Goal: Transaction & Acquisition: Obtain resource

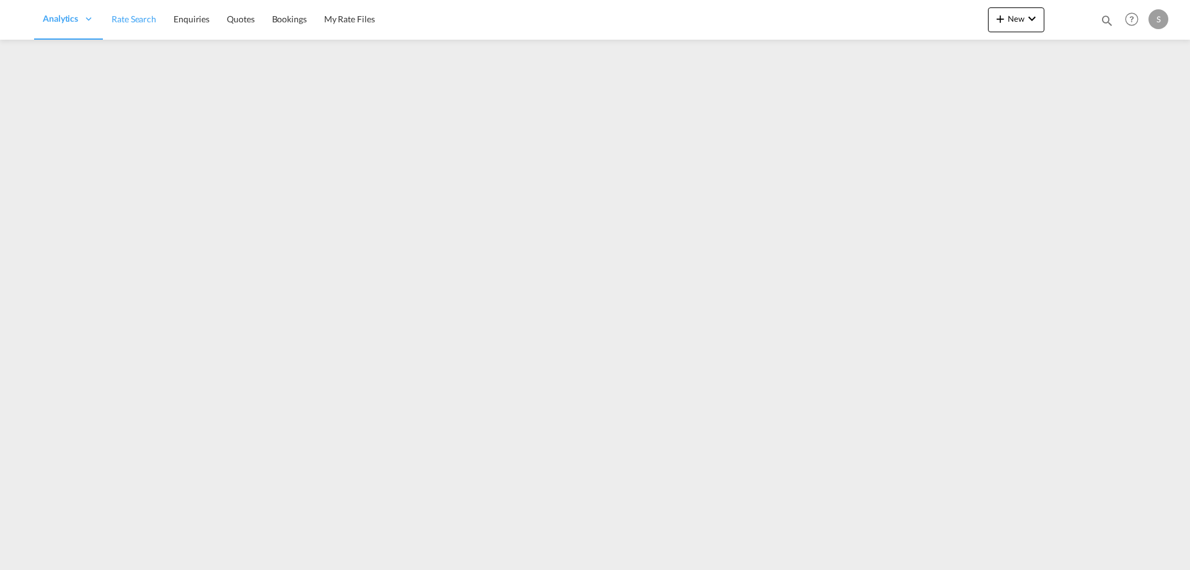
click at [151, 19] on span "Rate Search" at bounding box center [134, 19] width 45 height 11
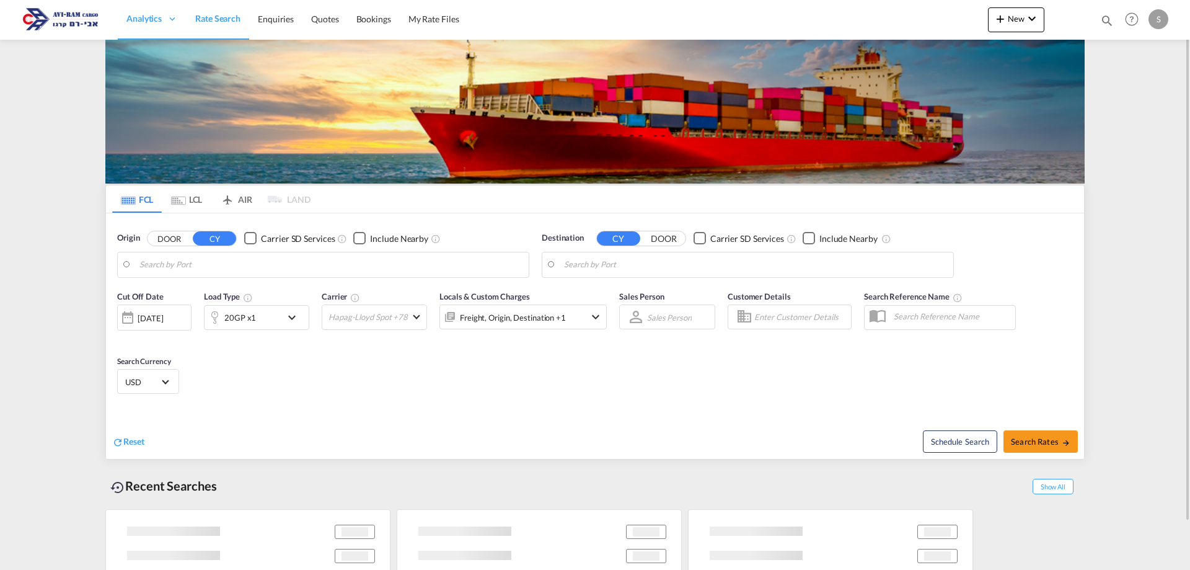
type input "Koper, SIKOP"
type input "[GEOGRAPHIC_DATA], [GEOGRAPHIC_DATA]"
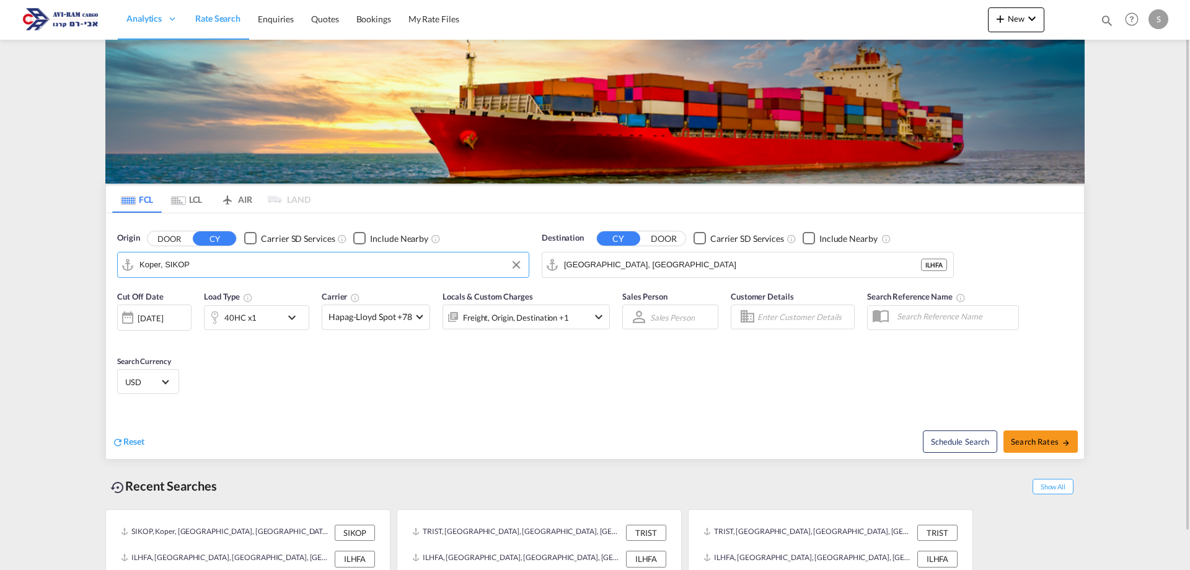
click at [206, 258] on input "Koper, SIKOP" at bounding box center [330, 264] width 383 height 19
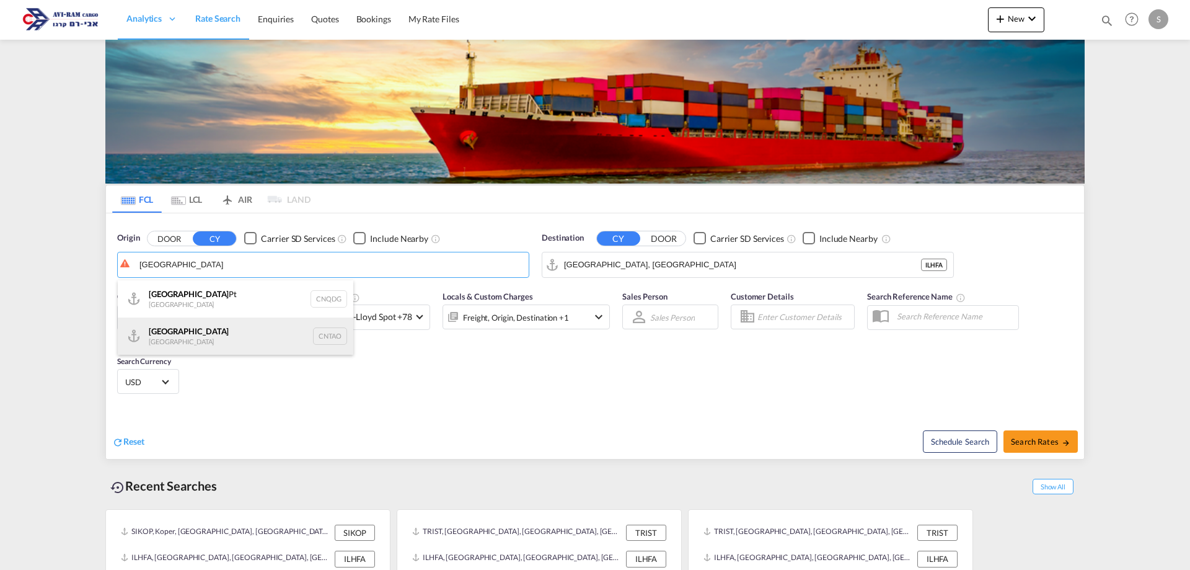
click at [209, 330] on div "Qingdao China CNTAO" at bounding box center [236, 335] width 236 height 37
type input "[GEOGRAPHIC_DATA], [GEOGRAPHIC_DATA]"
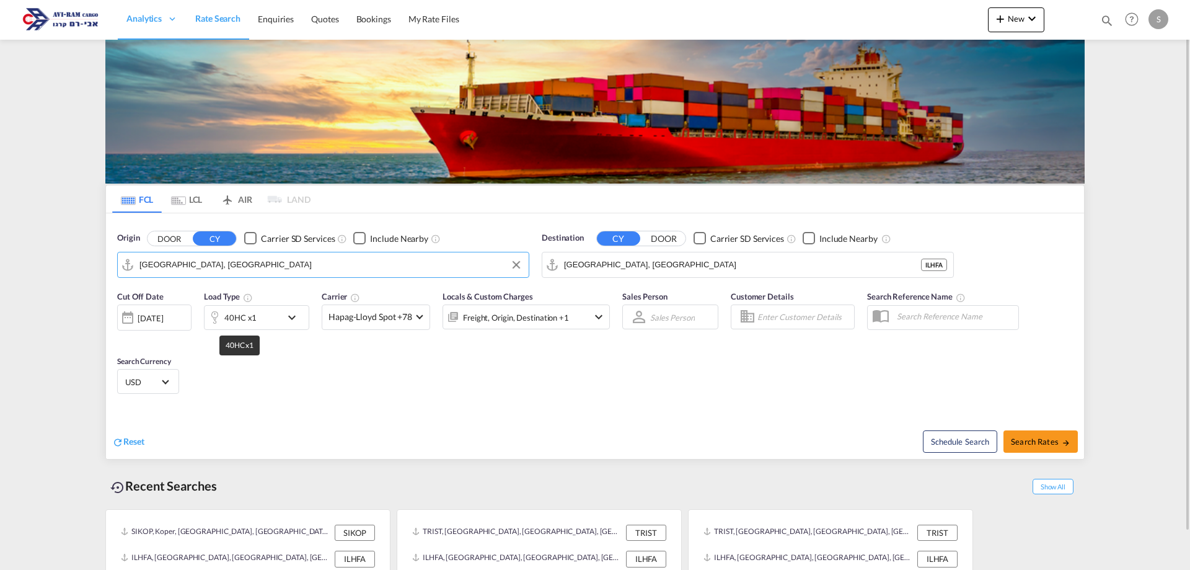
click at [238, 312] on div "40HC x1" at bounding box center [240, 317] width 32 height 17
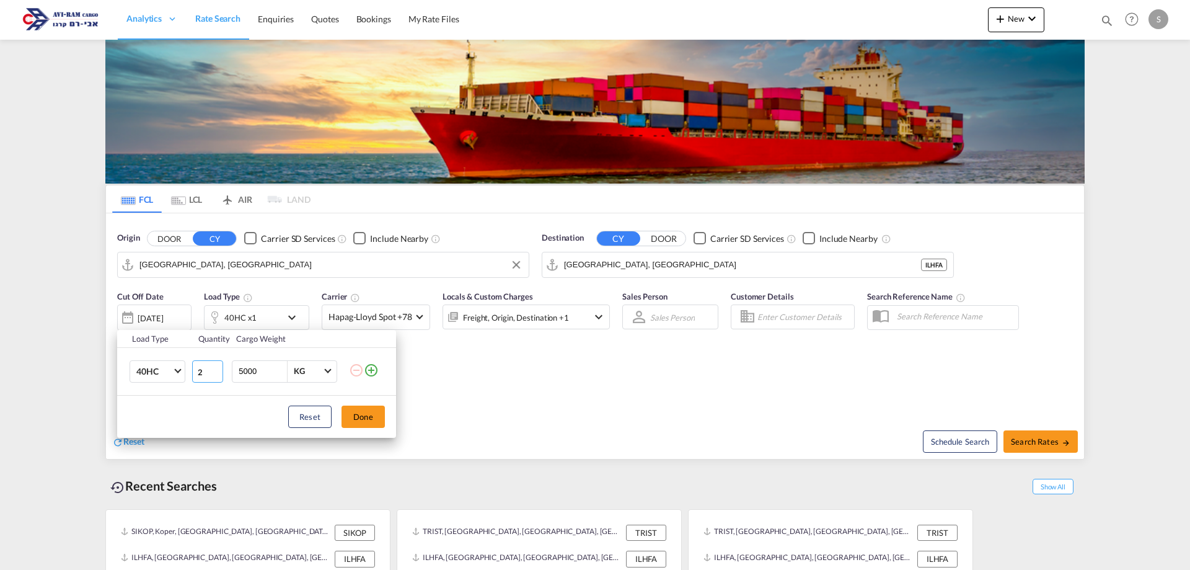
click at [217, 368] on input "2" at bounding box center [207, 371] width 31 height 22
click at [217, 368] on input "3" at bounding box center [207, 371] width 31 height 22
type input "4"
click at [217, 368] on input "4" at bounding box center [207, 371] width 31 height 22
click at [354, 415] on button "Done" at bounding box center [363, 416] width 43 height 22
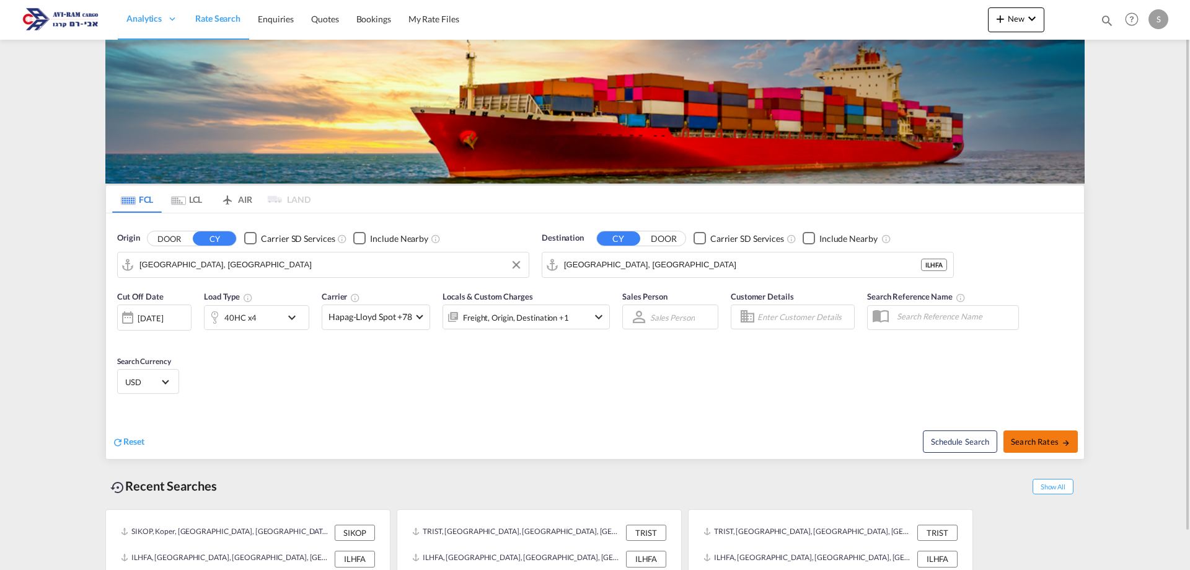
click at [1025, 438] on span "Search Rates" at bounding box center [1041, 441] width 60 height 10
type input "CNTAO to ILHFA / 28 Aug 2025"
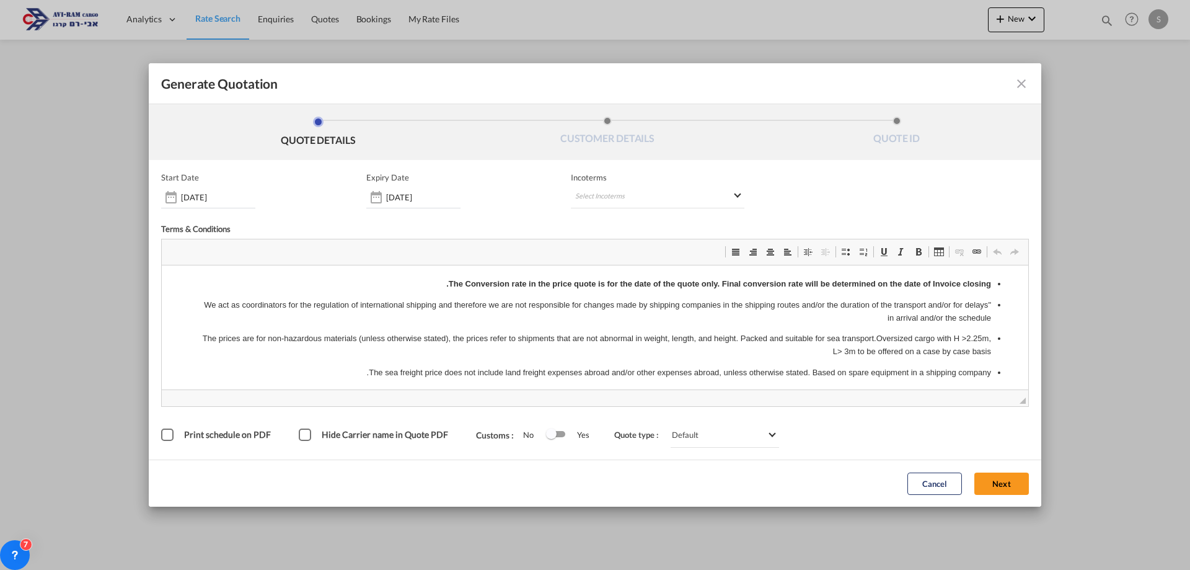
click at [376, 198] on div "Generate QuotationQUOTE ..." at bounding box center [376, 197] width 20 height 25
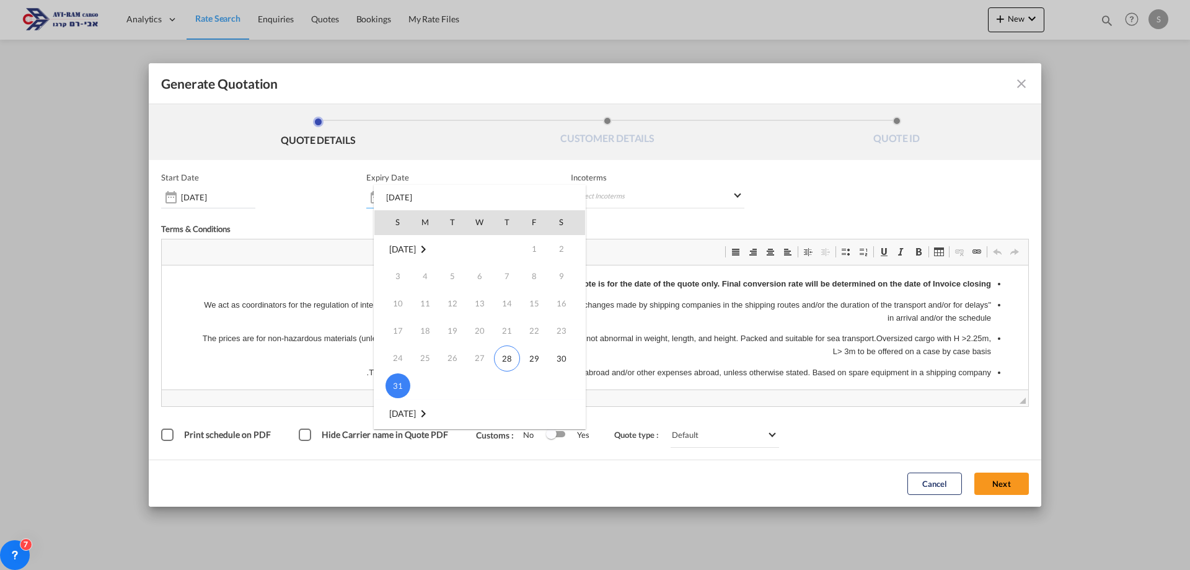
scroll to position [124, 0]
click at [399, 373] on span "14" at bounding box center [398, 371] width 25 height 25
type input "[DATE]"
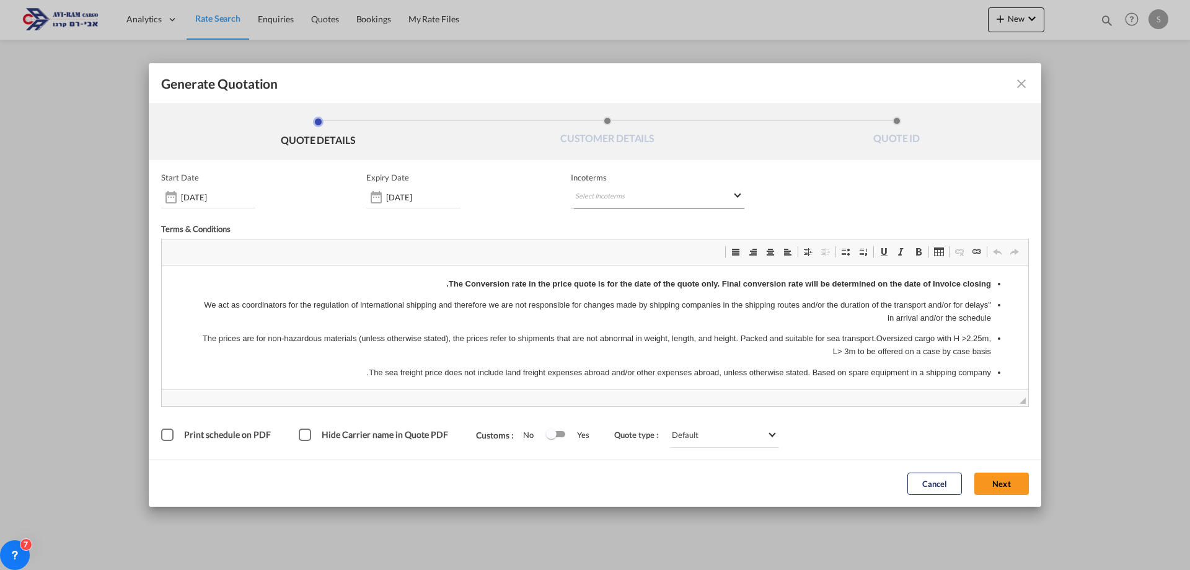
click at [623, 200] on md-select "Select Incoterms CIF - import Cost,Insurance and Freight CIP - import Carriage …" at bounding box center [658, 197] width 174 height 22
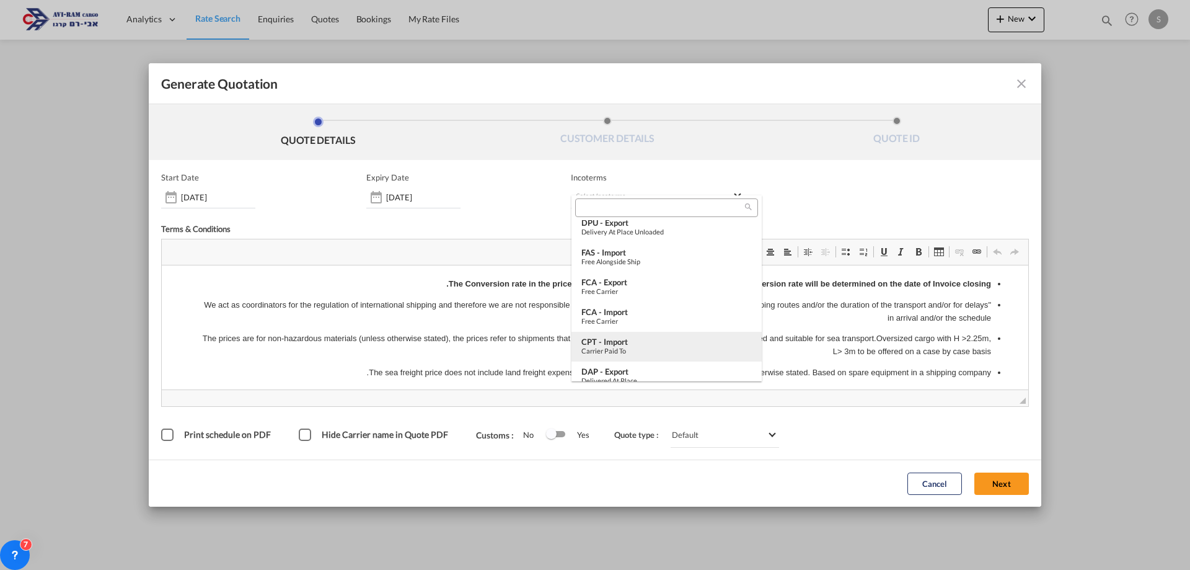
scroll to position [248, 0]
click at [638, 371] on div "FOB - import" at bounding box center [666, 369] width 170 height 10
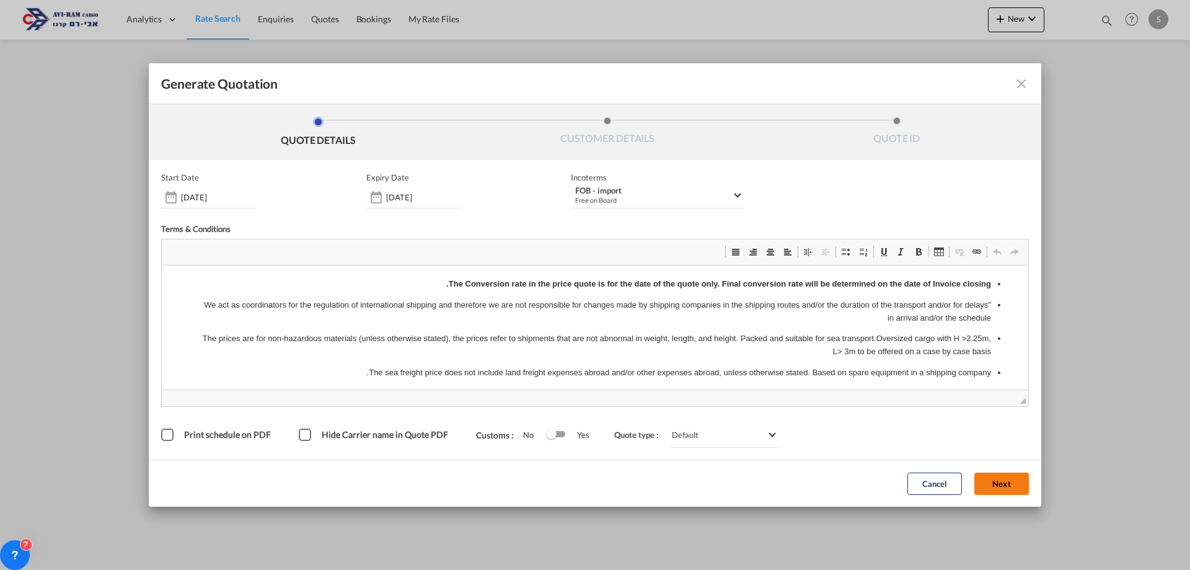
click at [1002, 481] on button "Next" at bounding box center [1002, 483] width 55 height 22
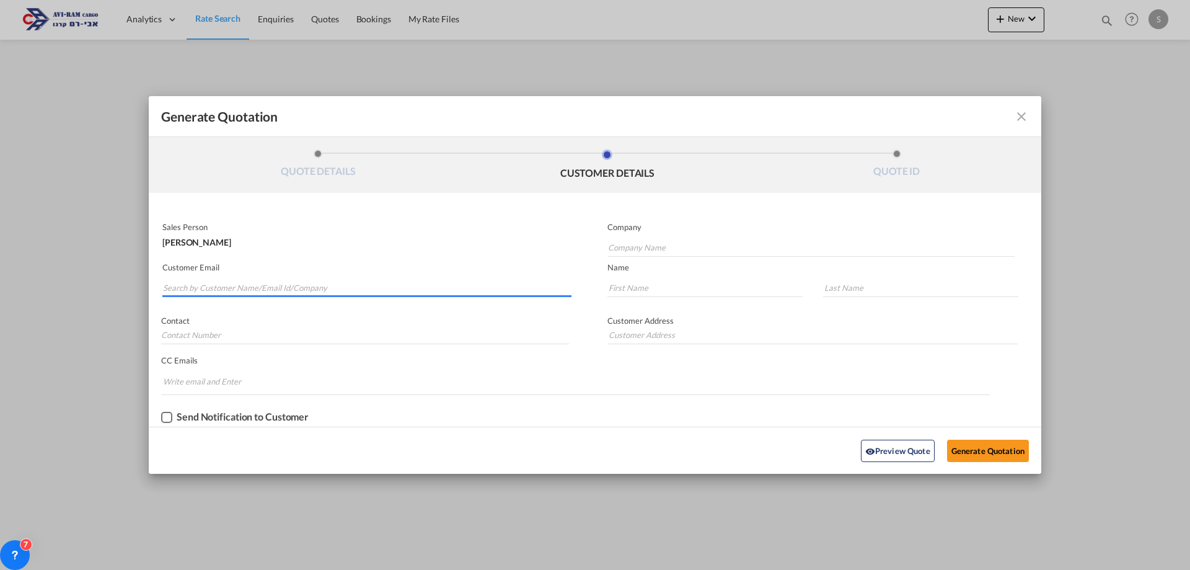
click at [382, 290] on input "Search by Customer Name/Email Id/Company" at bounding box center [367, 287] width 409 height 19
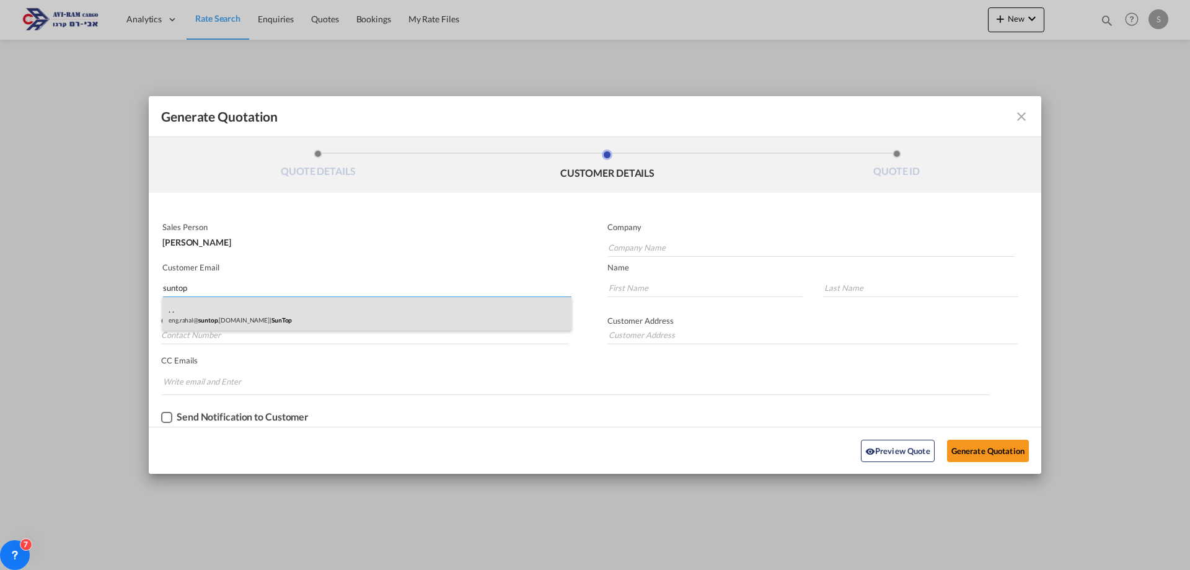
type input "suntop"
click at [311, 315] on div ". . eng.rahal@ suntop .co.il | SunTop" at bounding box center [366, 313] width 409 height 33
type input "SunTop"
type input "eng.rahal@suntop.co.il"
type input "."
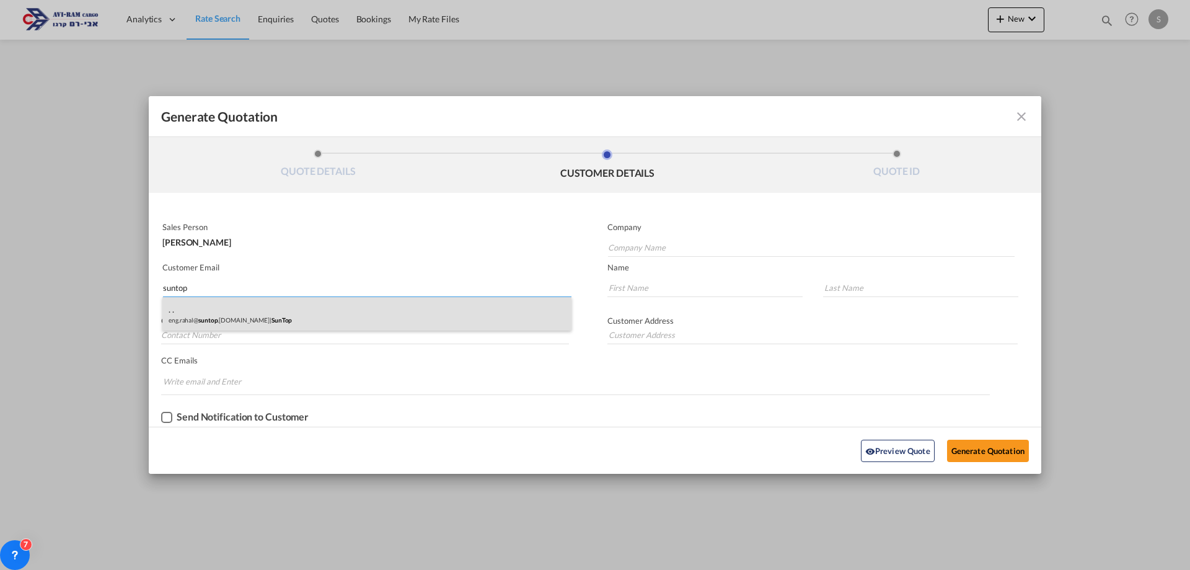
type input "."
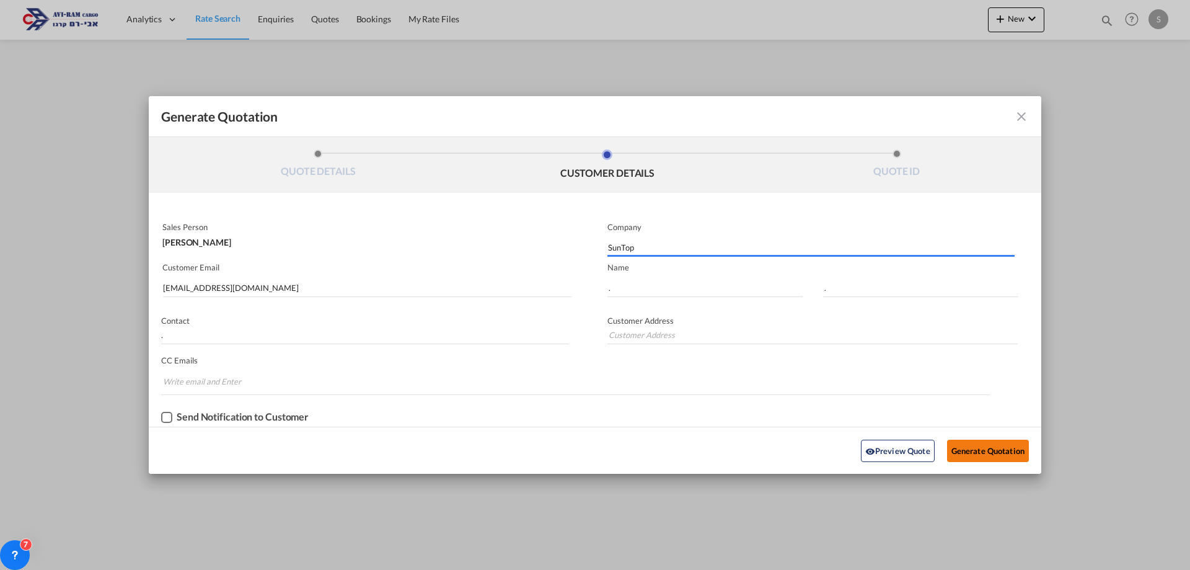
click at [984, 448] on button "Generate Quotation" at bounding box center [988, 451] width 82 height 22
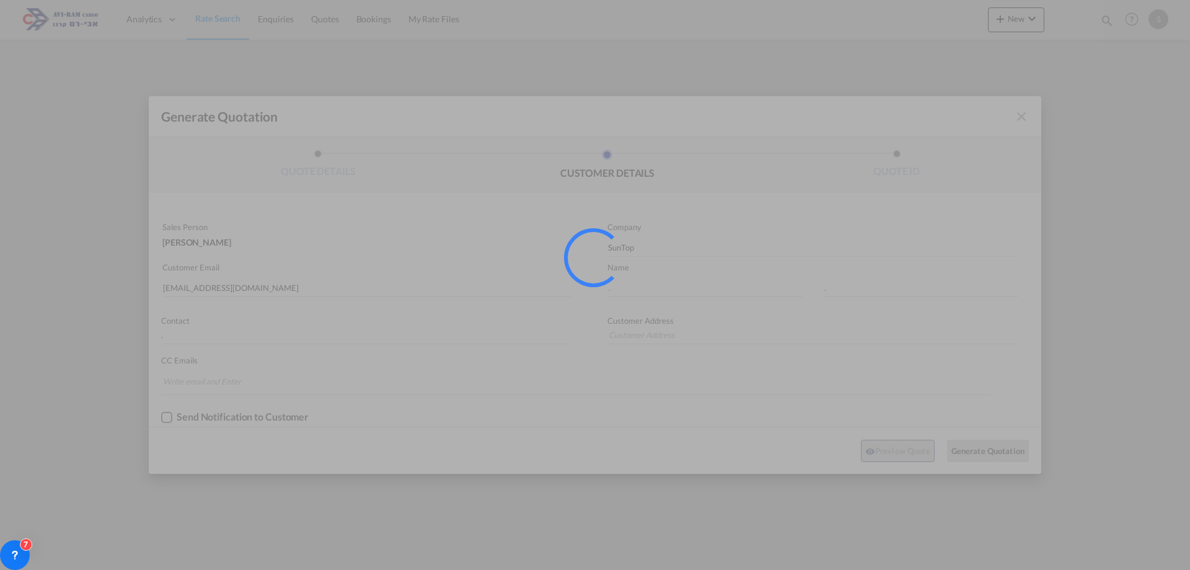
type input "."
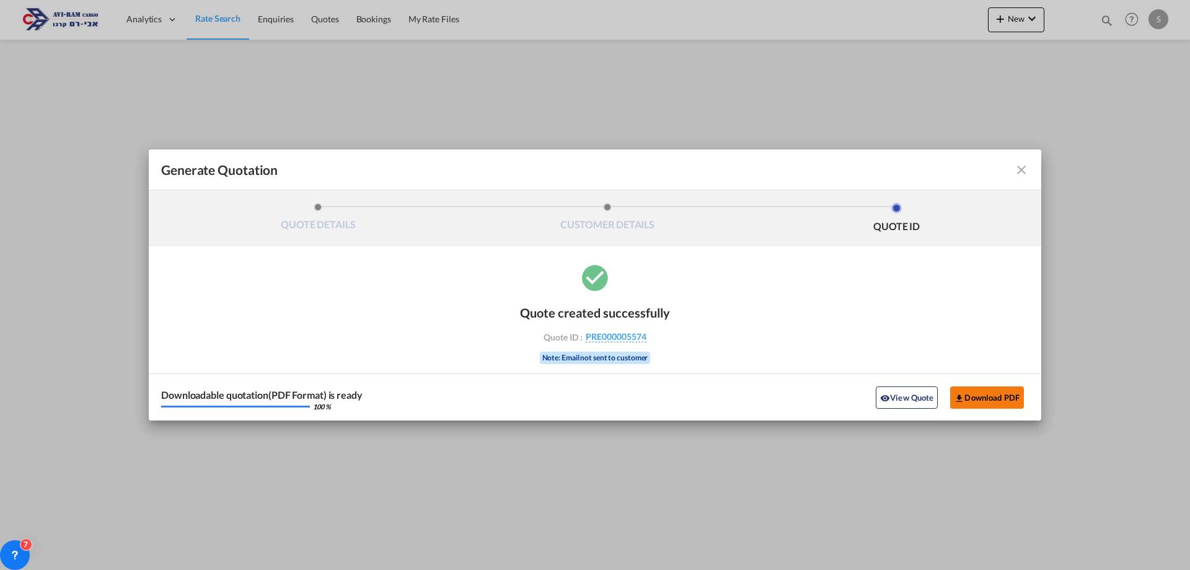
click at [986, 402] on button "Download PDF" at bounding box center [987, 397] width 74 height 22
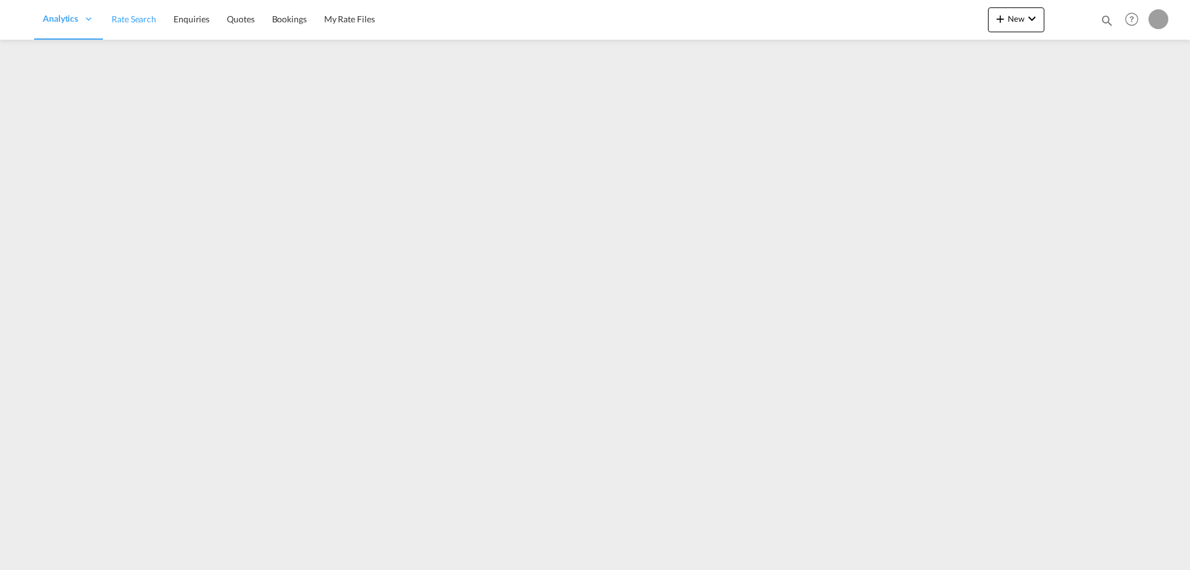
click at [128, 22] on span "Rate Search" at bounding box center [134, 19] width 45 height 11
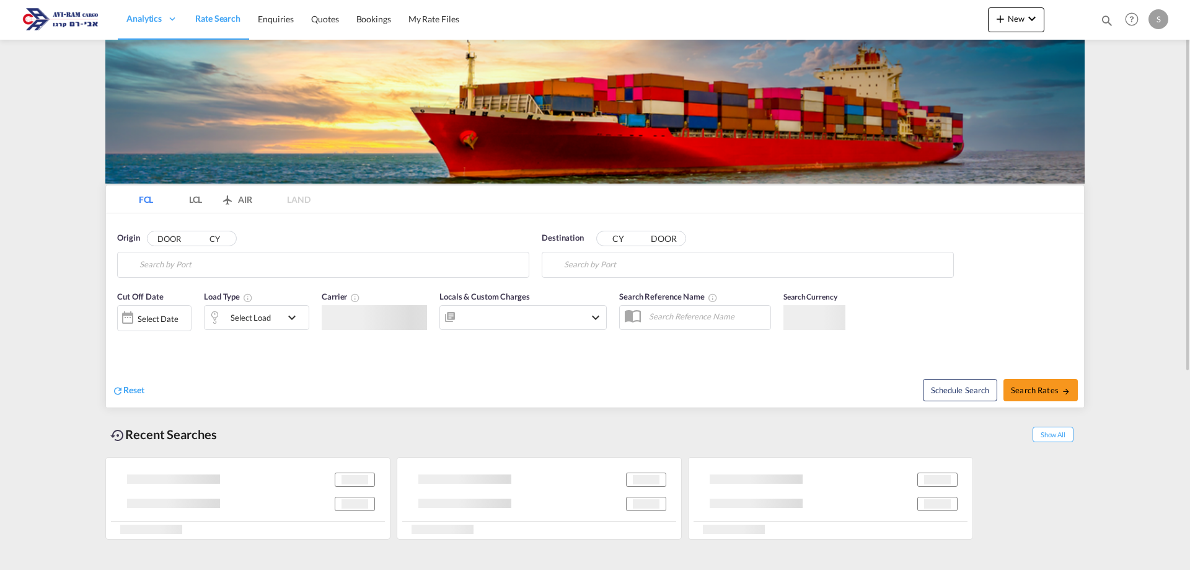
click at [217, 17] on span "Rate Search" at bounding box center [217, 18] width 45 height 11
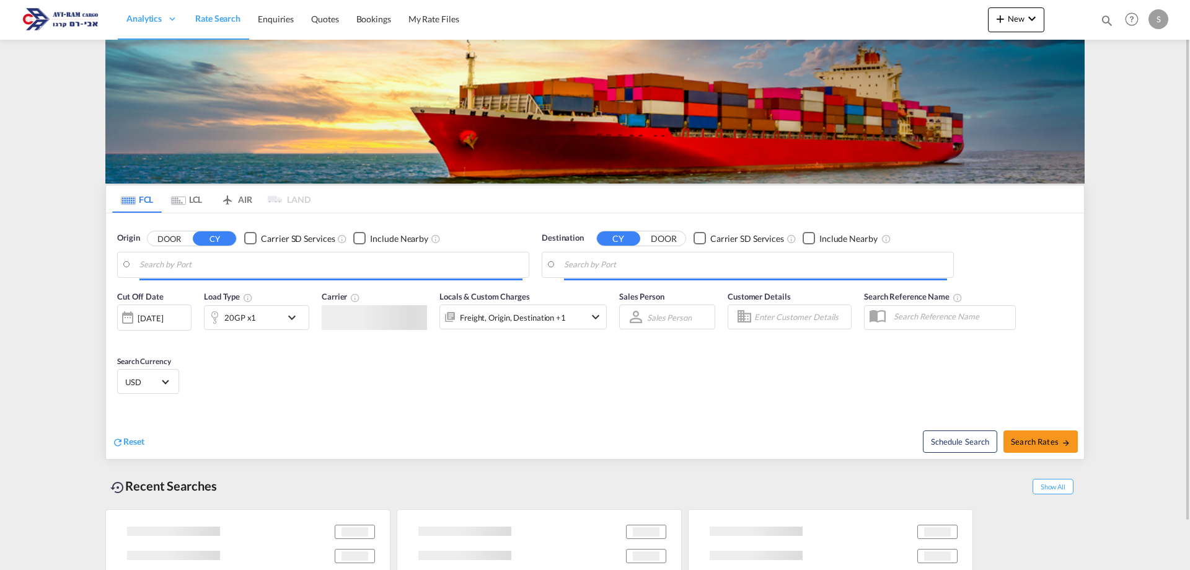
type input "[GEOGRAPHIC_DATA], [GEOGRAPHIC_DATA]"
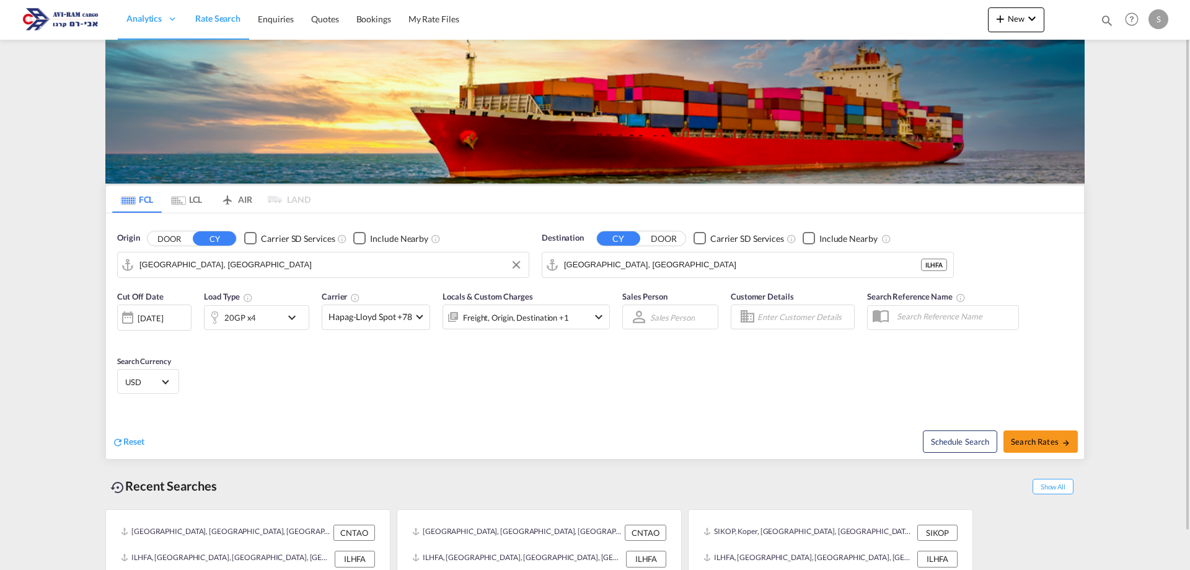
click at [190, 266] on input "[GEOGRAPHIC_DATA], [GEOGRAPHIC_DATA]" at bounding box center [330, 264] width 383 height 19
type input "ח"
type input "h"
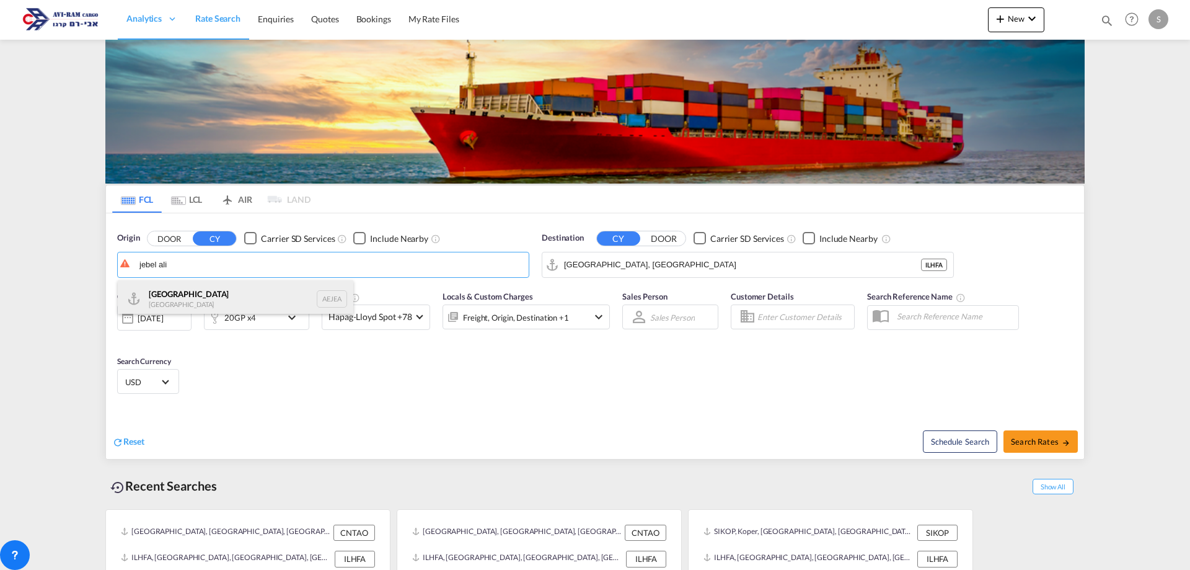
click at [190, 293] on div "[GEOGRAPHIC_DATA] AEJEA" at bounding box center [236, 298] width 236 height 37
type input "[GEOGRAPHIC_DATA], [GEOGRAPHIC_DATA]"
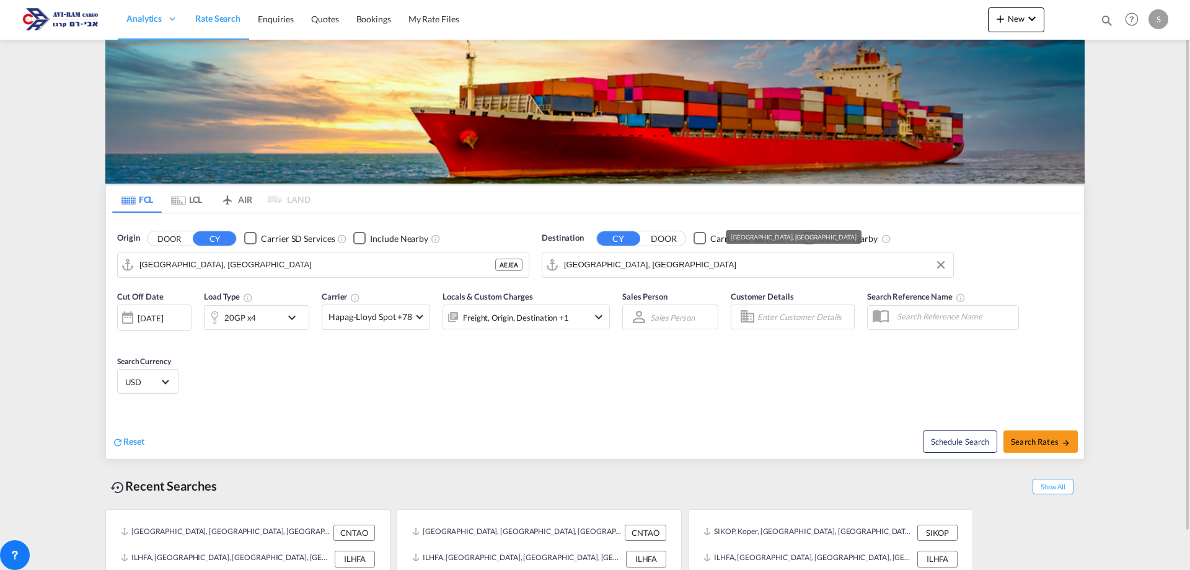
click at [588, 258] on input "[GEOGRAPHIC_DATA], [GEOGRAPHIC_DATA]" at bounding box center [755, 264] width 383 height 19
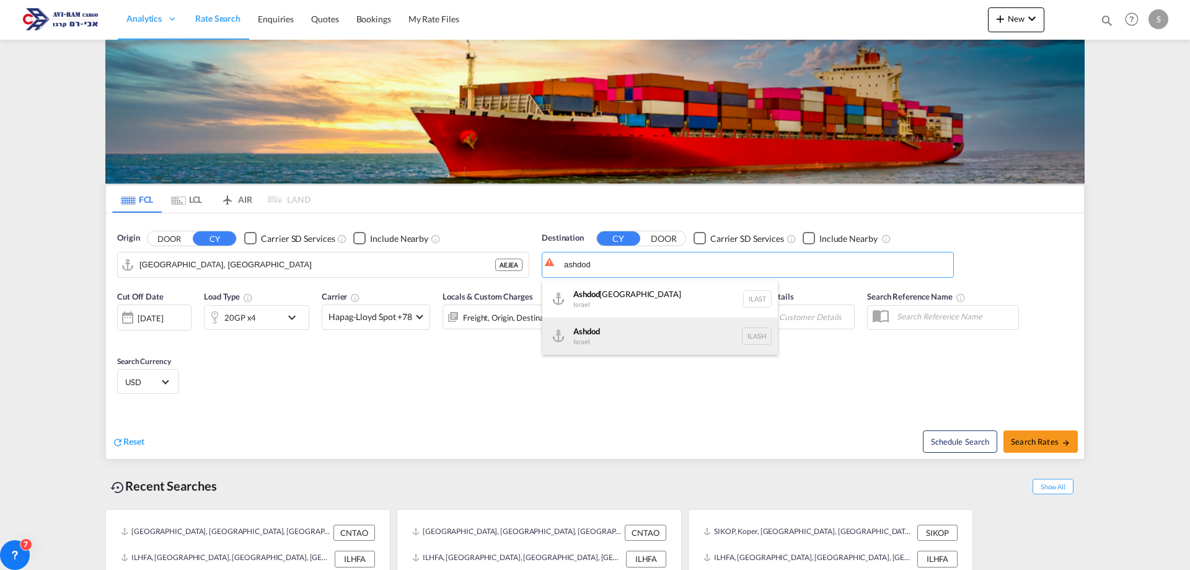
click at [621, 337] on div "Ashdod [GEOGRAPHIC_DATA] [GEOGRAPHIC_DATA]" at bounding box center [660, 335] width 236 height 37
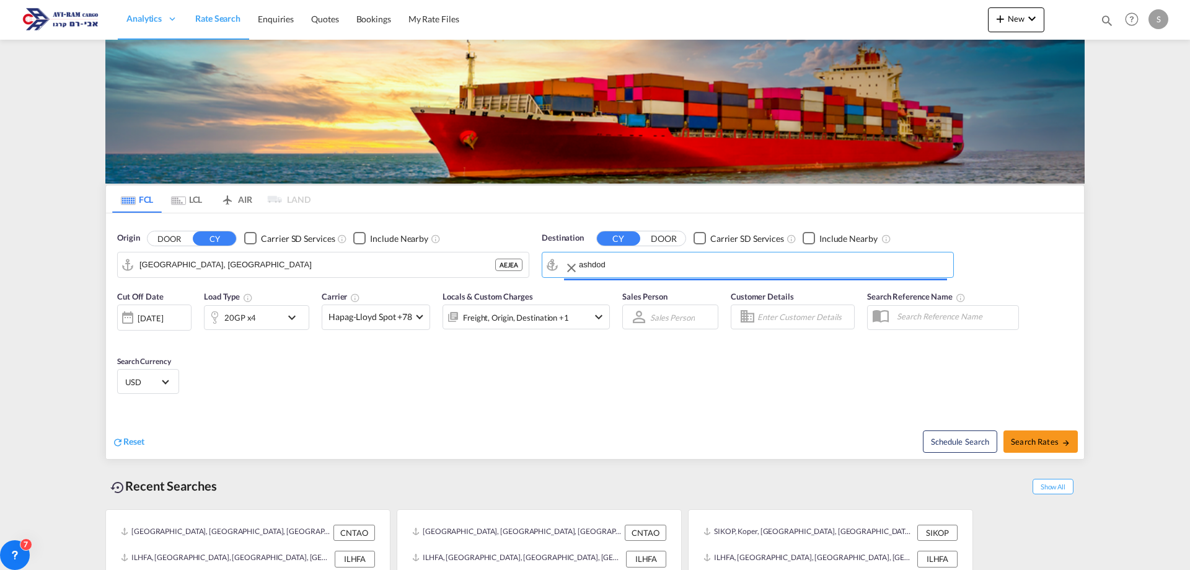
type input "Ashdod, ILASH"
click at [268, 317] on div "20GP x4" at bounding box center [243, 317] width 77 height 25
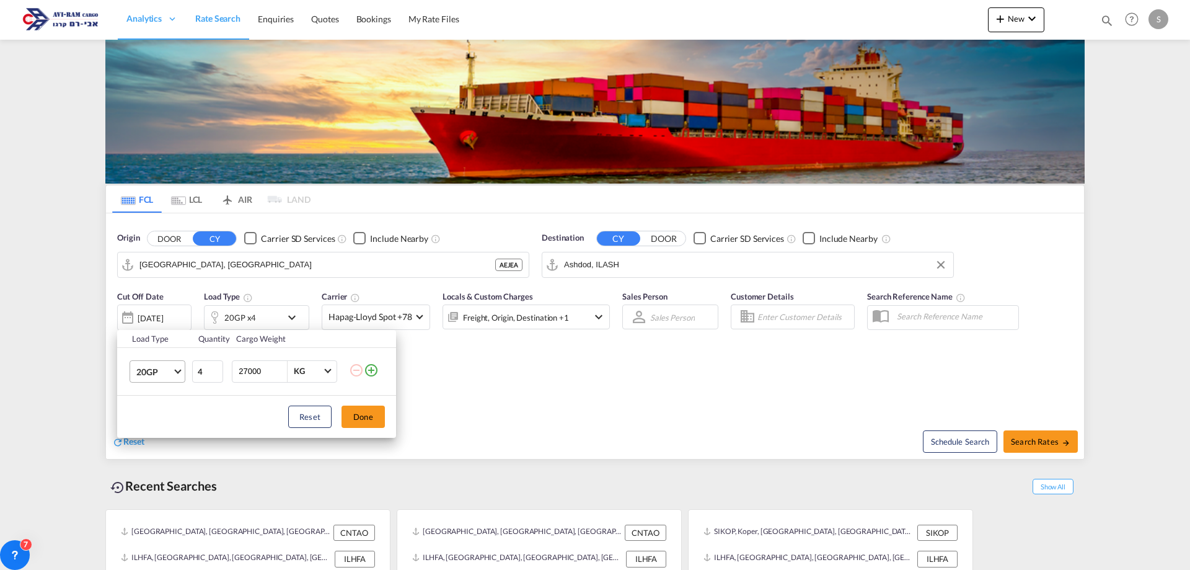
drag, startPoint x: 156, startPoint y: 367, endPoint x: 164, endPoint y: 377, distance: 12.4
click at [157, 367] on span "20GP" at bounding box center [154, 372] width 36 height 12
drag, startPoint x: 169, startPoint y: 428, endPoint x: 174, endPoint y: 424, distance: 6.7
click at [169, 427] on md-option "40HC" at bounding box center [168, 431] width 84 height 30
click at [216, 373] on input "3" at bounding box center [207, 371] width 31 height 22
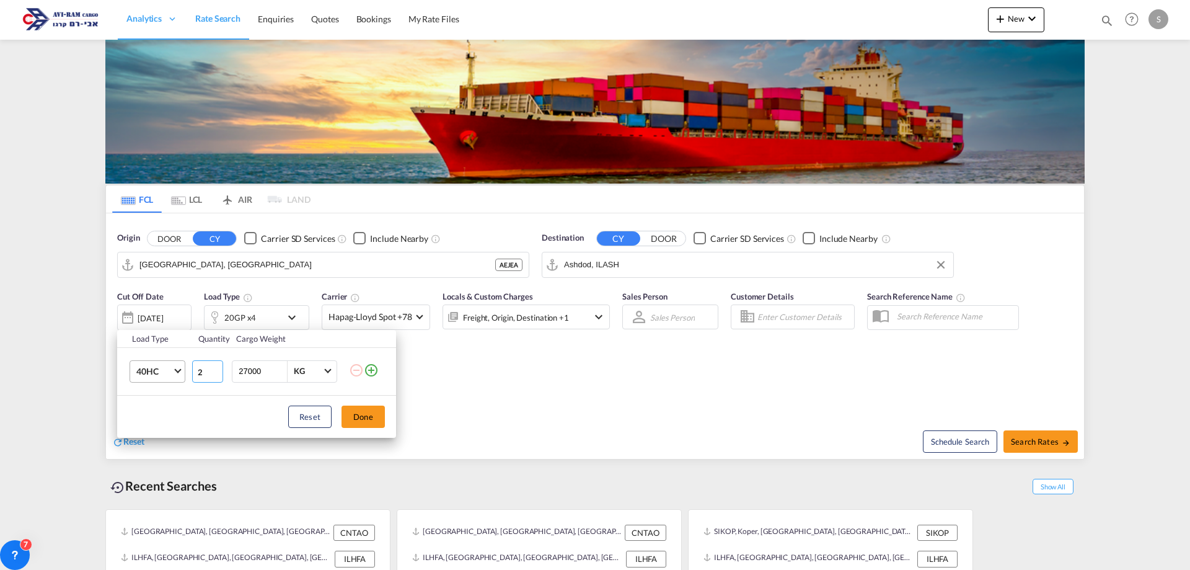
click at [216, 373] on input "2" at bounding box center [207, 371] width 31 height 22
type input "1"
click at [216, 373] on input "1" at bounding box center [207, 371] width 31 height 22
drag, startPoint x: 267, startPoint y: 376, endPoint x: 226, endPoint y: 377, distance: 40.9
click at [228, 376] on tr "40HC 1 27000 KG KG" at bounding box center [256, 371] width 279 height 48
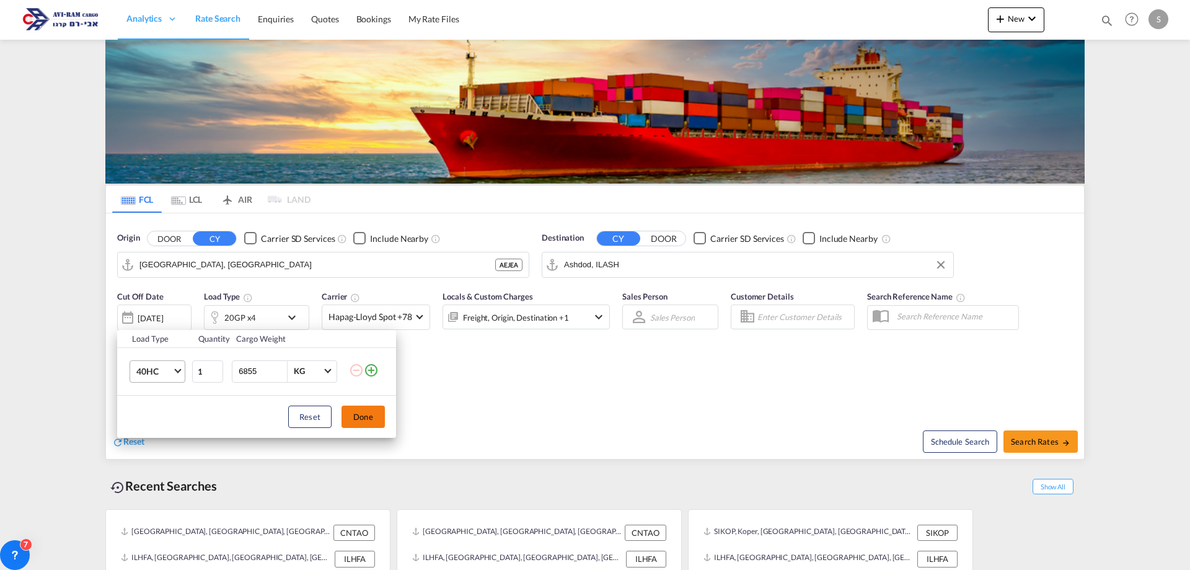
type input "6855"
click at [378, 422] on button "Done" at bounding box center [363, 416] width 43 height 22
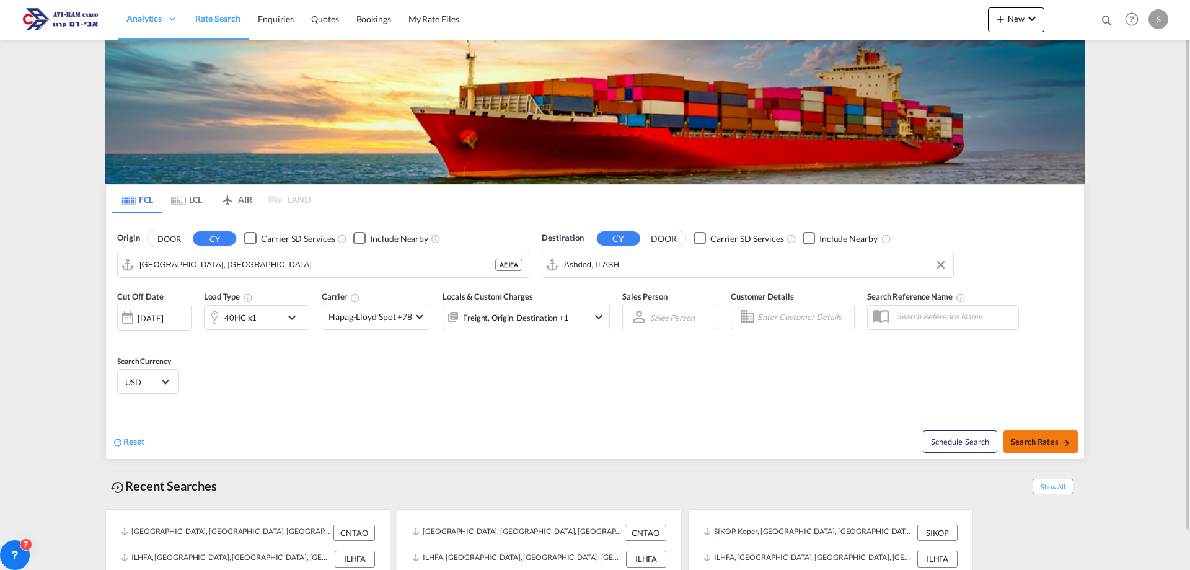
click at [1024, 438] on span "Search Rates" at bounding box center [1041, 441] width 60 height 10
type input "AEJEA to ILASH / [DATE]"
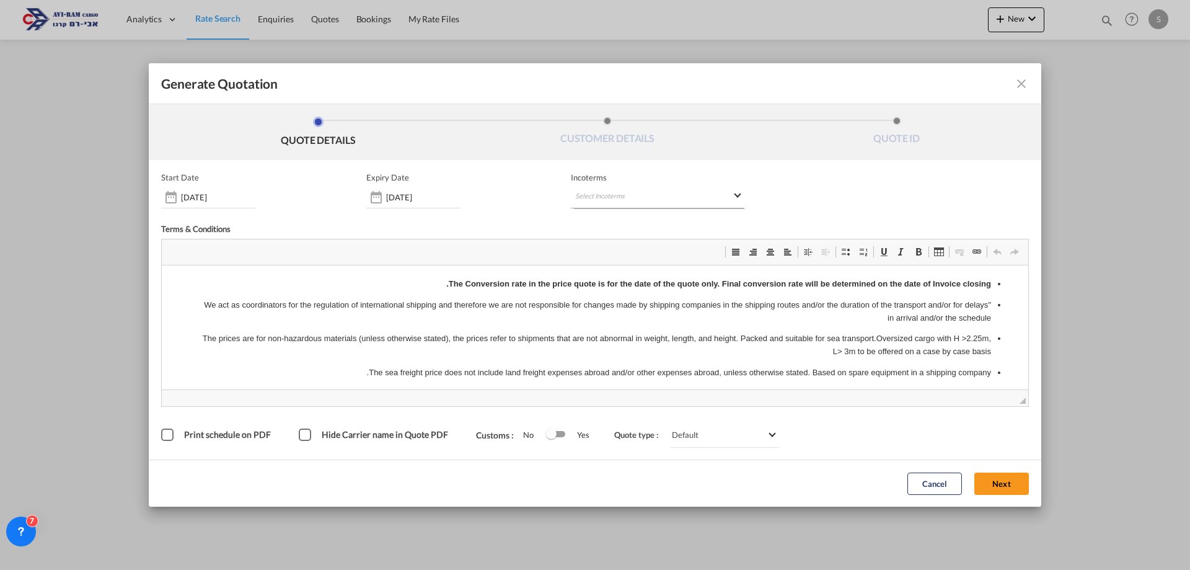
click at [597, 193] on md-select "Select Incoterms CIP - export Carriage and Insurance Paid to DAP - import Deliv…" at bounding box center [658, 197] width 174 height 22
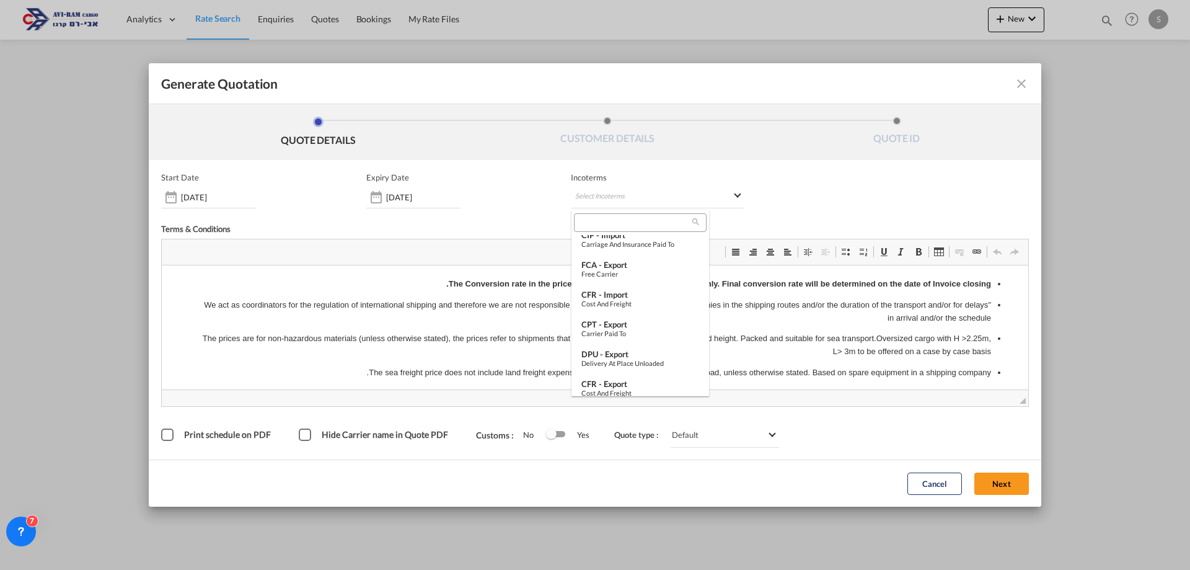
scroll to position [434, 0]
click at [628, 378] on div "FOB - import" at bounding box center [640, 376] width 118 height 10
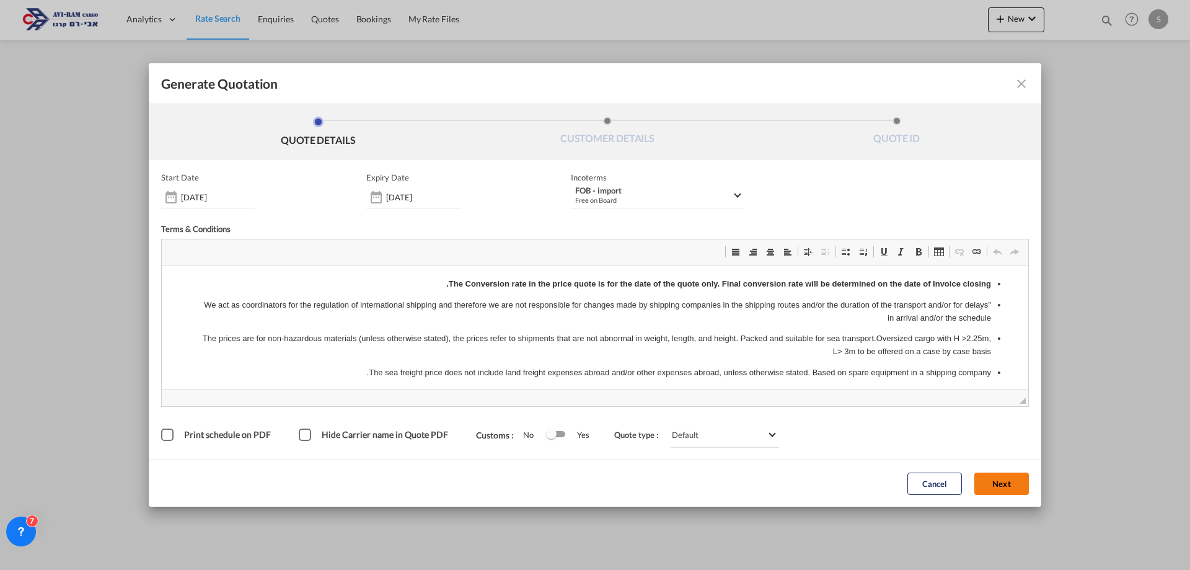
click at [991, 487] on button "Next" at bounding box center [1002, 483] width 55 height 22
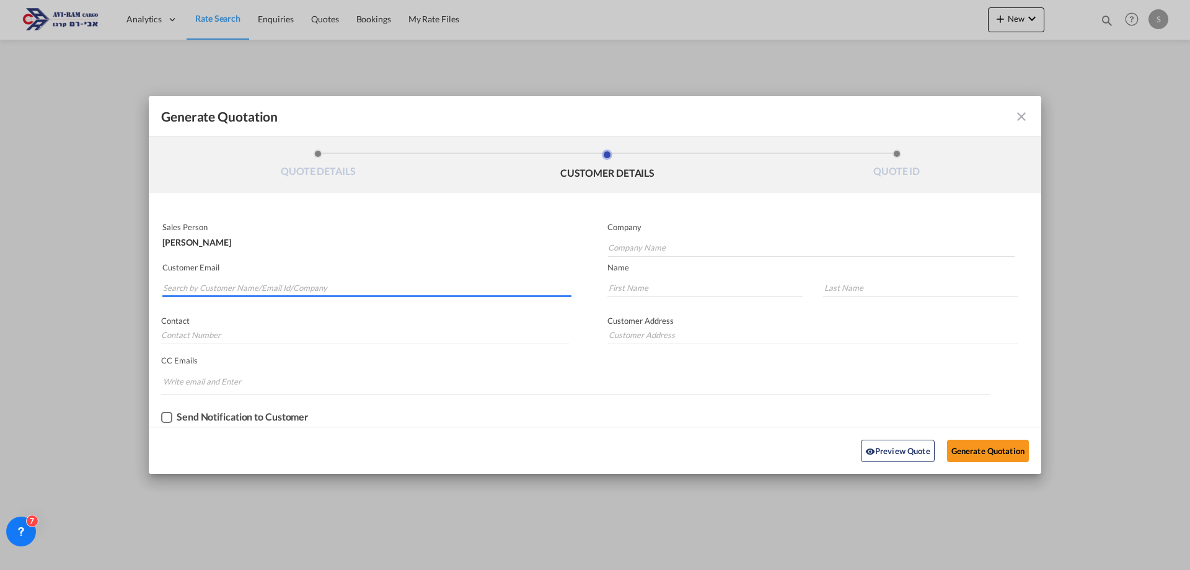
click at [281, 289] on input "Search by Customer Name/Email Id/Company" at bounding box center [367, 287] width 409 height 19
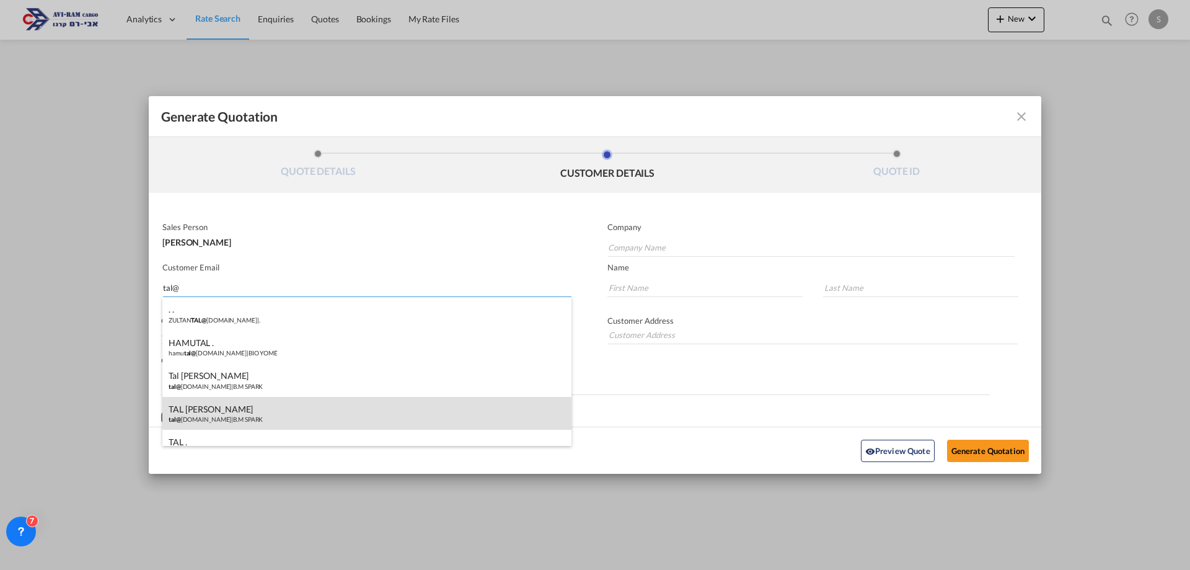
type input "tal@"
click at [265, 412] on div "TAL [PERSON_NAME] tal@ [DOMAIN_NAME] | B.M SPARK" at bounding box center [366, 413] width 409 height 33
type input "B.M SPARK"
type input "[EMAIL_ADDRESS][DOMAIN_NAME]"
type input "TAL"
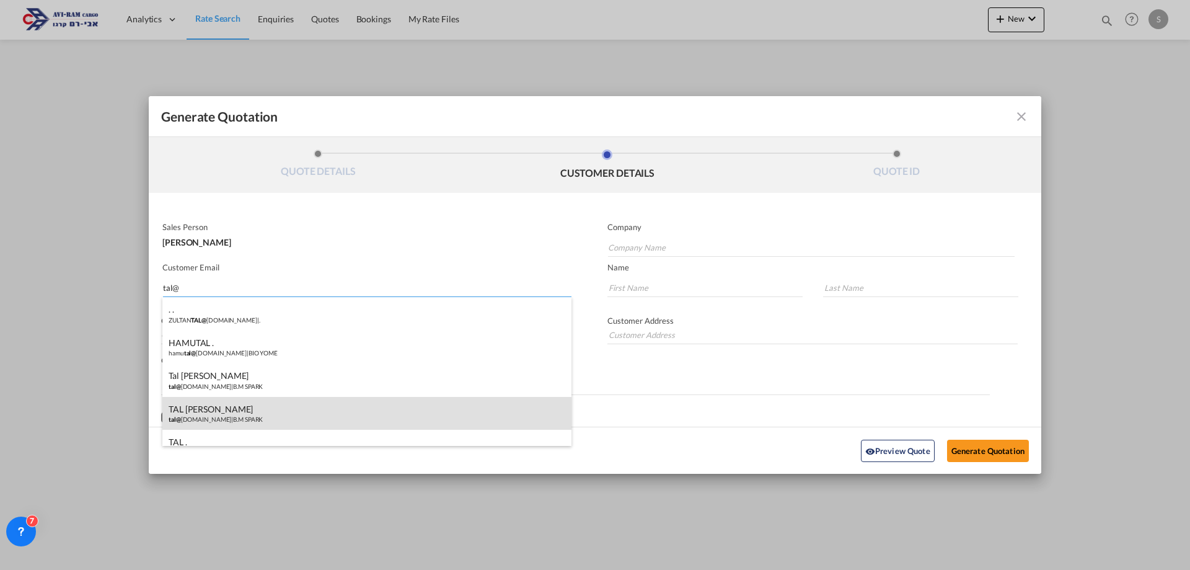
type input "[PERSON_NAME]"
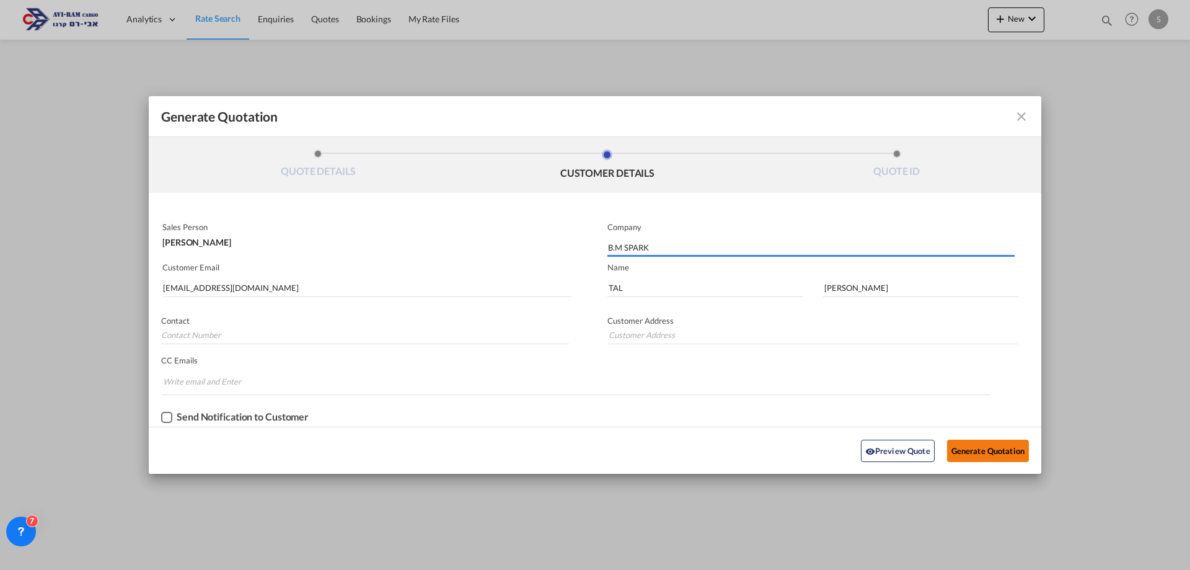
click at [981, 452] on button "Generate Quotation" at bounding box center [988, 451] width 82 height 22
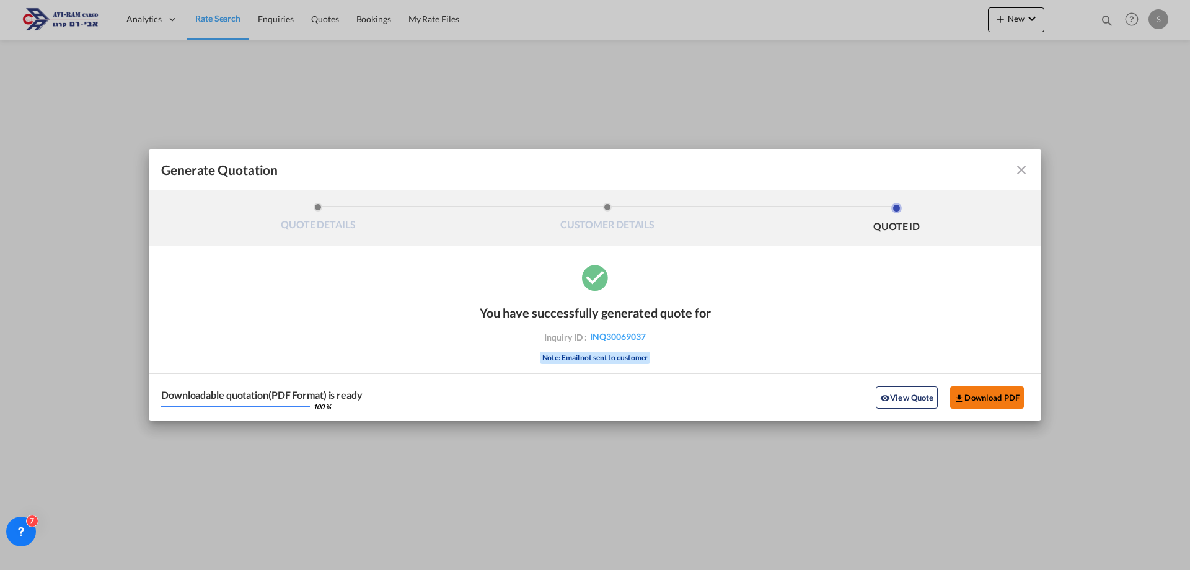
click at [986, 397] on button "Download PDF" at bounding box center [987, 397] width 74 height 22
click at [1019, 167] on md-icon "icon-close fg-AAA8AD cursor m-0" at bounding box center [1021, 169] width 15 height 15
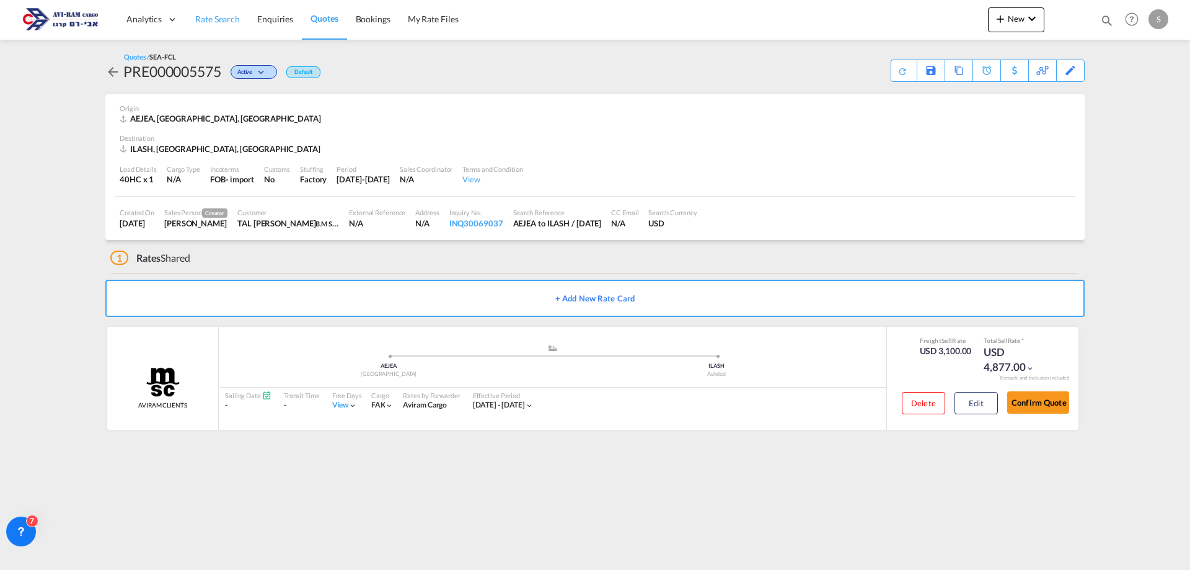
click at [214, 16] on span "Rate Search" at bounding box center [217, 19] width 45 height 11
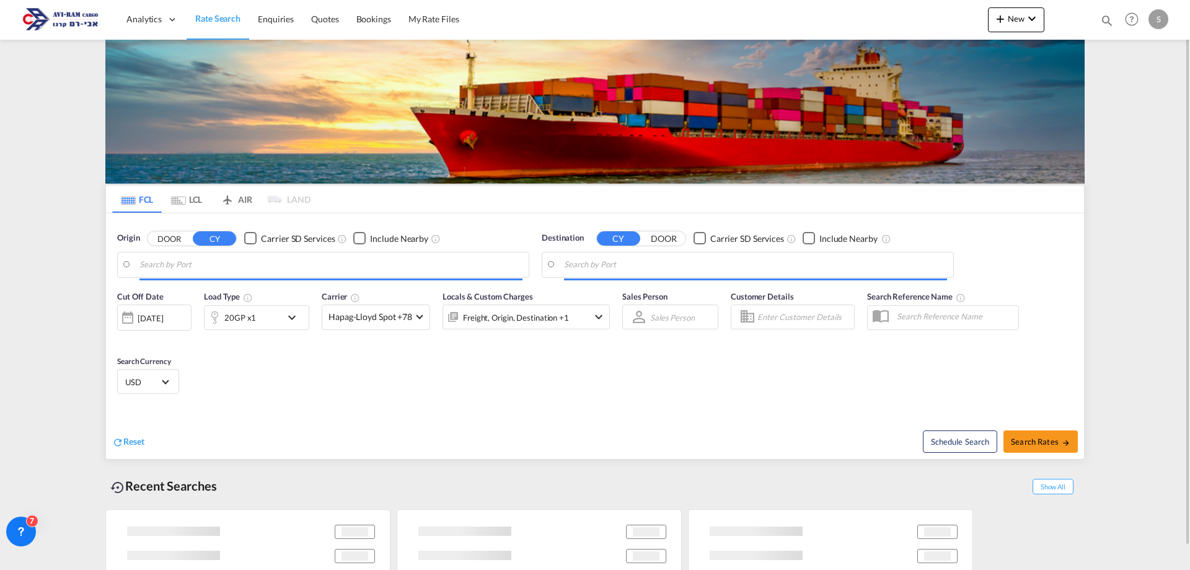
type input "[GEOGRAPHIC_DATA], [GEOGRAPHIC_DATA]"
type input "Ashdod, ILASH"
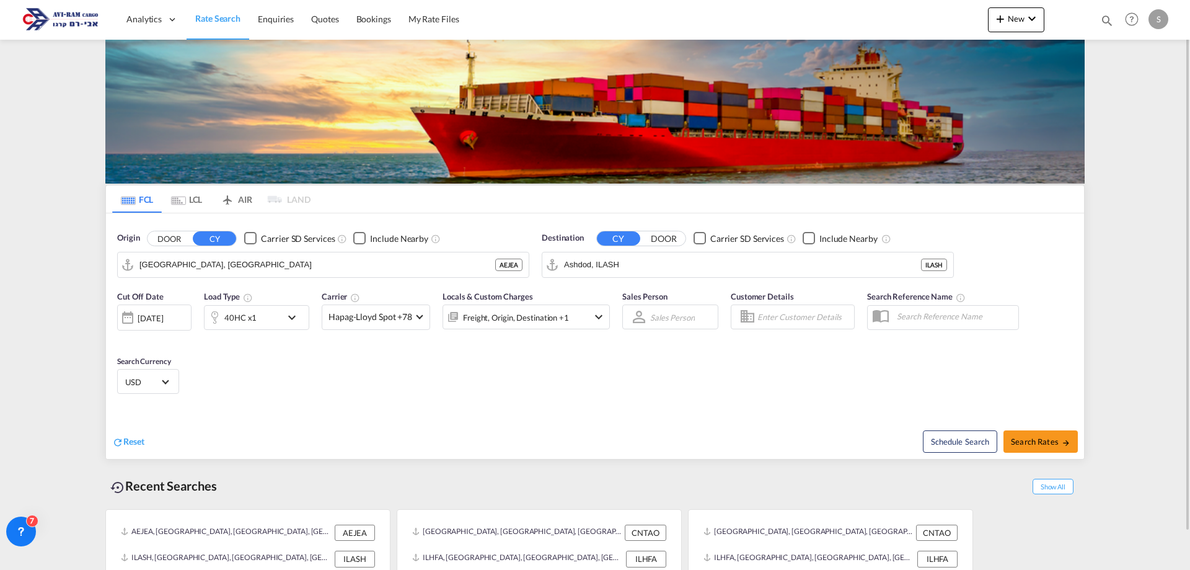
click at [194, 197] on md-tab-item "LCL" at bounding box center [187, 198] width 50 height 27
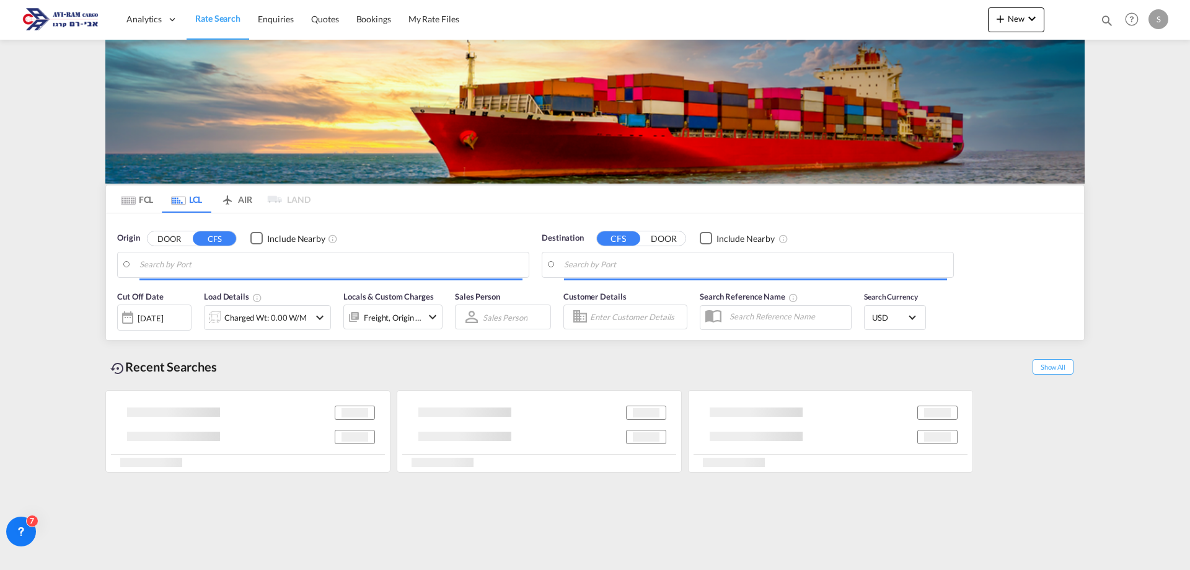
type input "[GEOGRAPHIC_DATA], ESBCN"
type input "Ashdod, ILASH"
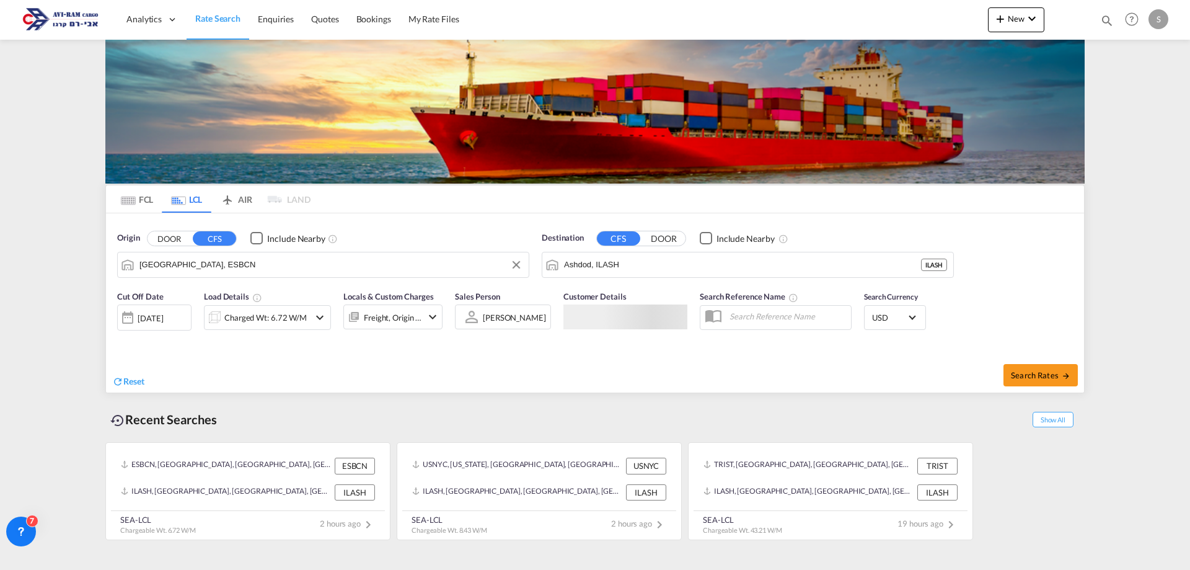
click at [188, 266] on input "[GEOGRAPHIC_DATA], ESBCN" at bounding box center [330, 264] width 383 height 19
click at [178, 291] on div "Ningbo , ZJ China CNNGB" at bounding box center [236, 298] width 236 height 37
type input "Ningbo, ZJ, CNNGB"
click at [263, 320] on div "Charged Wt: 6.72 W/M" at bounding box center [265, 317] width 82 height 17
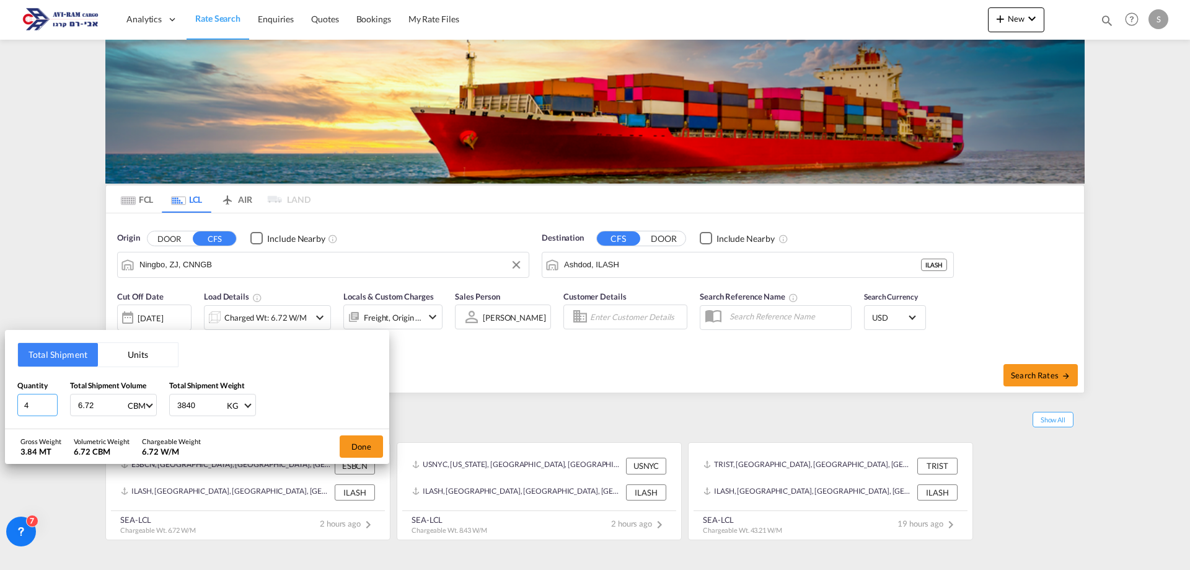
drag, startPoint x: 41, startPoint y: 399, endPoint x: 4, endPoint y: 394, distance: 37.4
click at [4, 394] on div "Total Shipment Units Quantity 4 Total Shipment Volume 6.72 CBM CBM CFT Total Sh…" at bounding box center [595, 285] width 1190 height 570
type input "71"
type input "2.6"
type input "568"
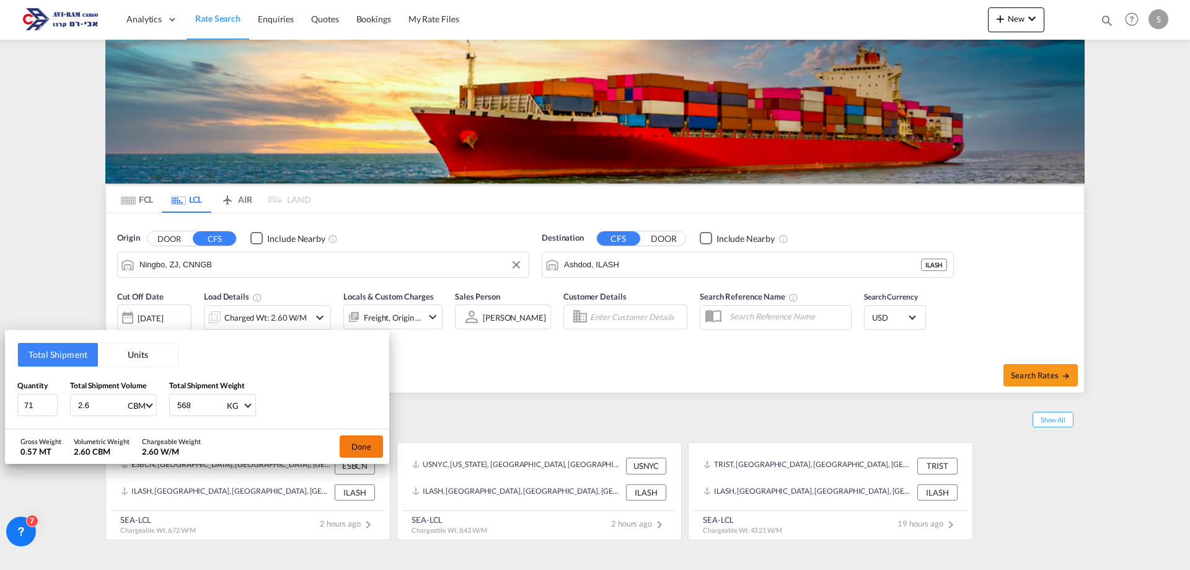
click at [353, 449] on button "Done" at bounding box center [361, 446] width 43 height 22
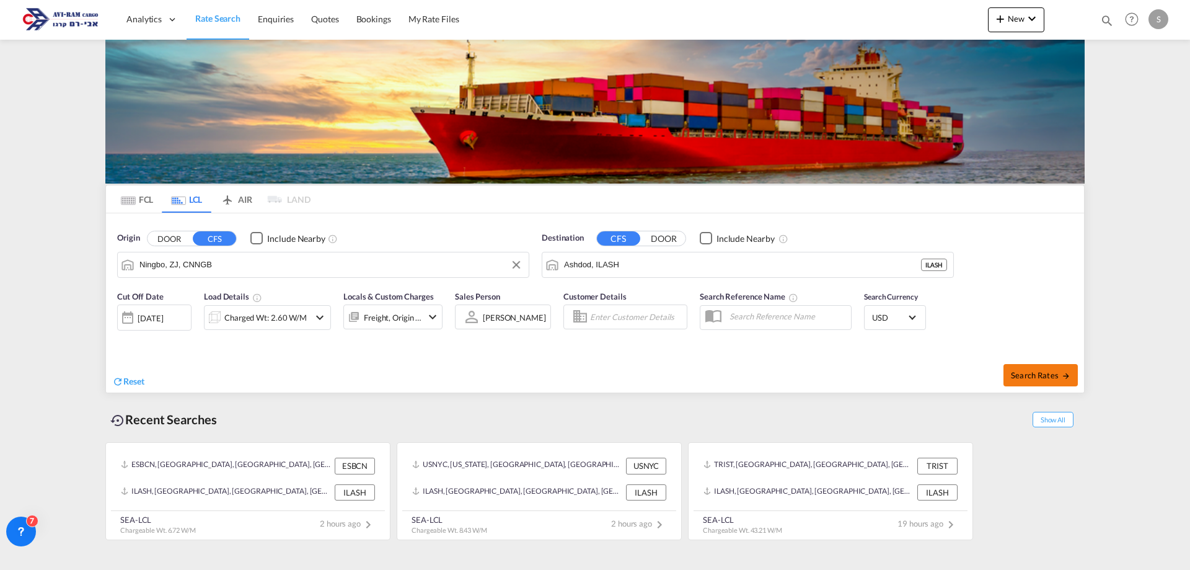
click at [1054, 377] on span "Search Rates" at bounding box center [1041, 375] width 60 height 10
type input "CNNGB to ILASH / [DATE]"
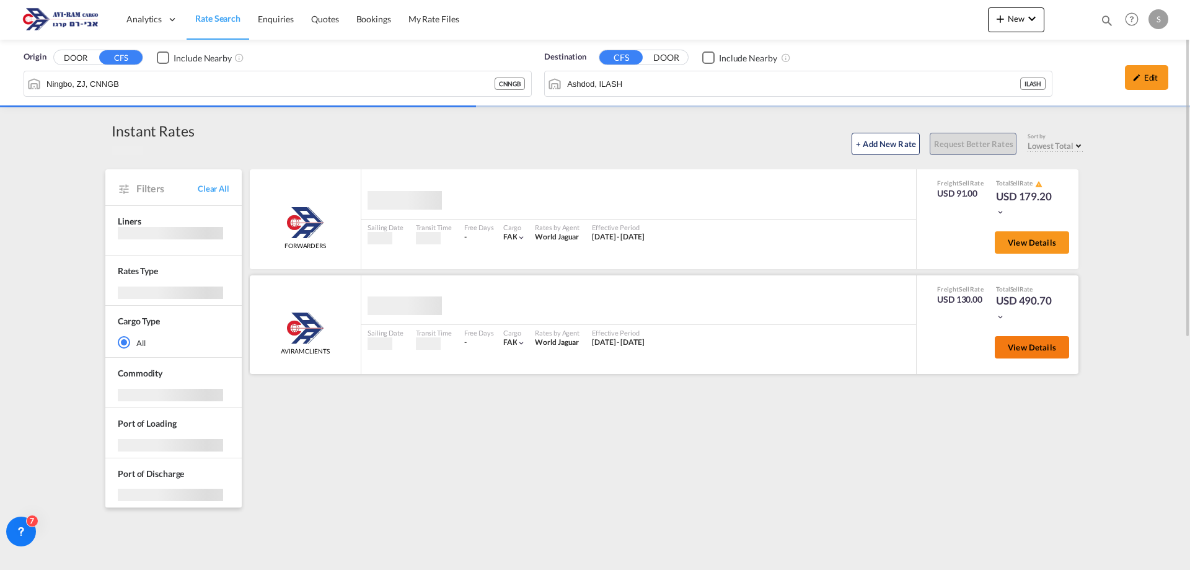
click at [1007, 349] on button "View Details" at bounding box center [1032, 347] width 74 height 22
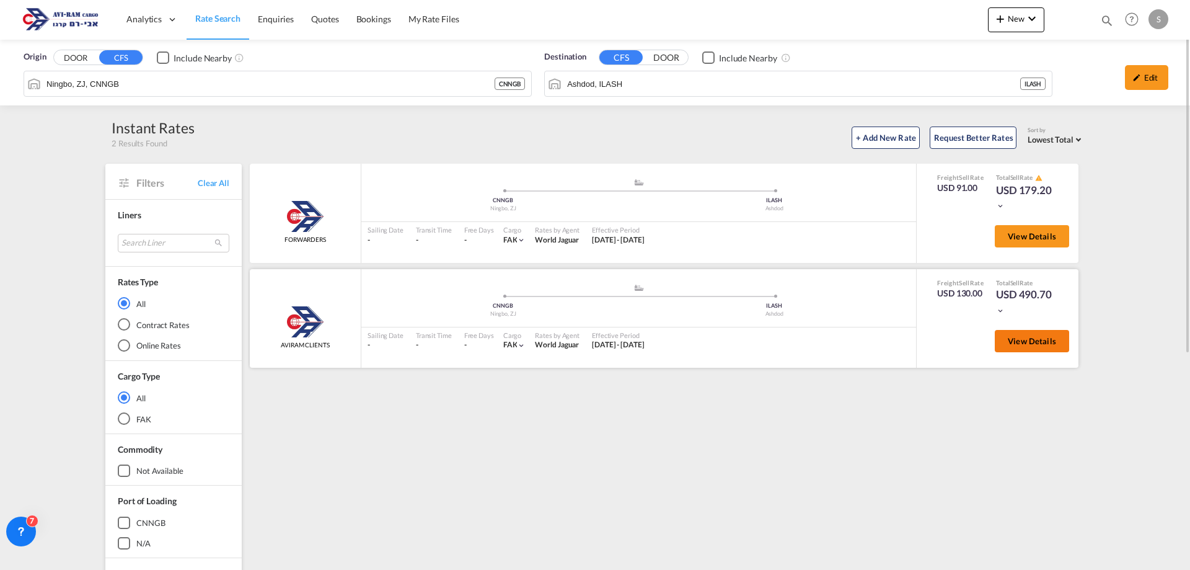
click at [1023, 350] on button "View Details" at bounding box center [1032, 341] width 74 height 22
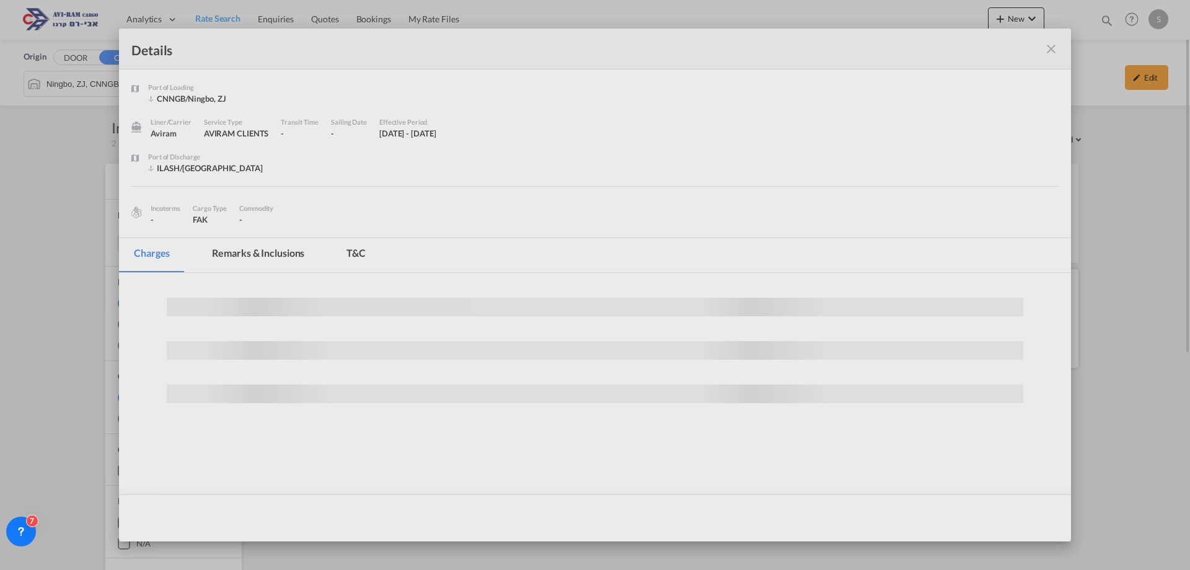
click at [1026, 335] on div at bounding box center [595, 285] width 1190 height 570
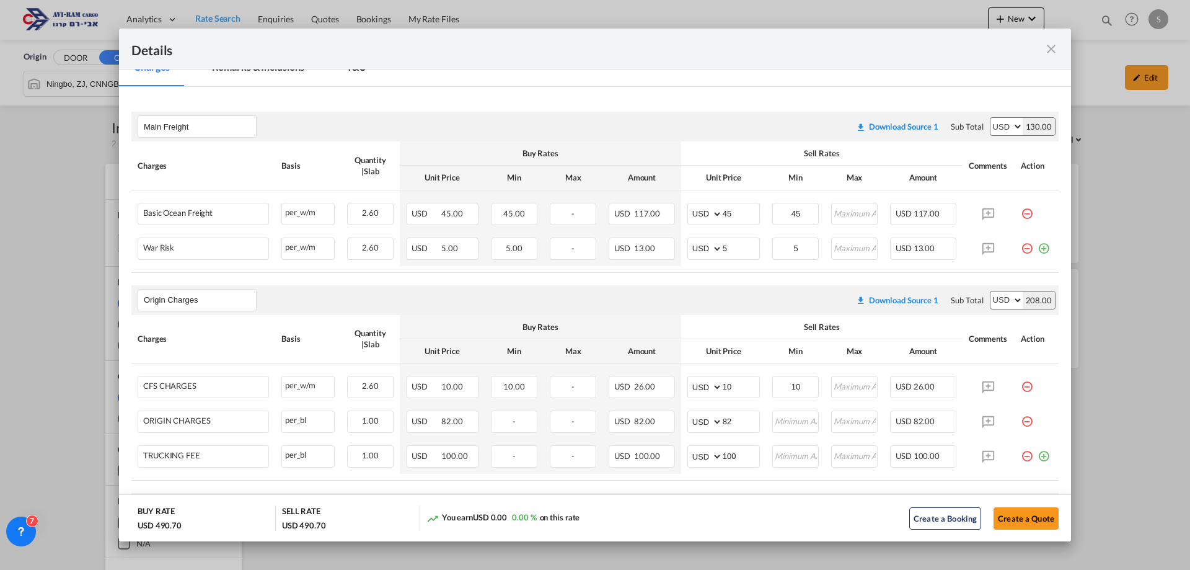
scroll to position [248, 0]
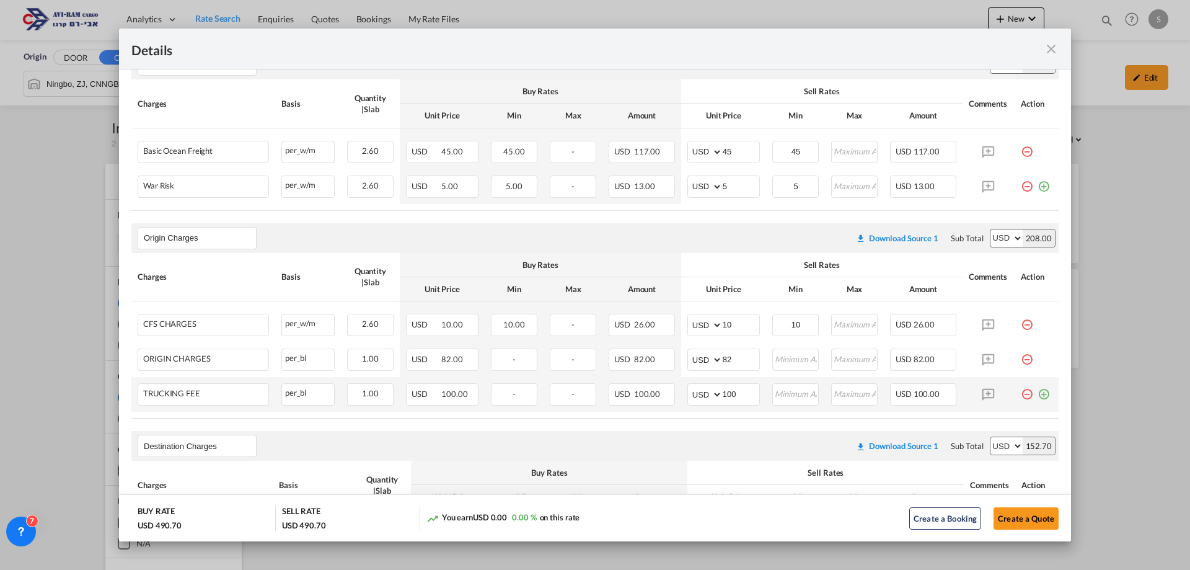
click at [1022, 393] on md-icon "icon-minus-circle-outline red-400-fg pt-7" at bounding box center [1027, 389] width 12 height 12
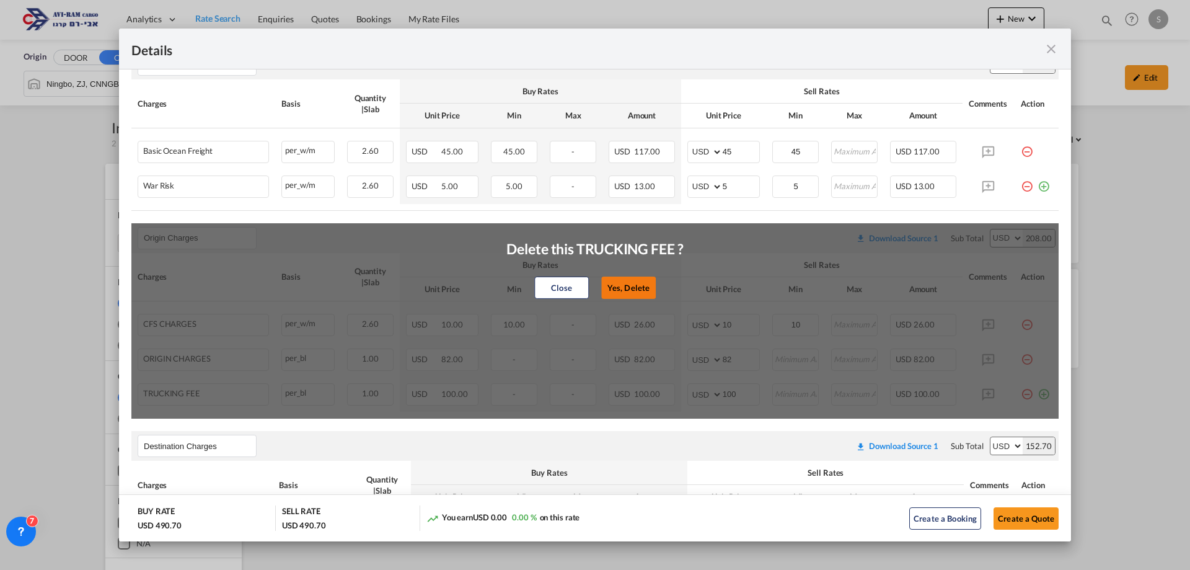
drag, startPoint x: 630, startPoint y: 291, endPoint x: 676, endPoint y: 314, distance: 51.0
click at [632, 292] on button "Yes, Delete" at bounding box center [628, 287] width 55 height 22
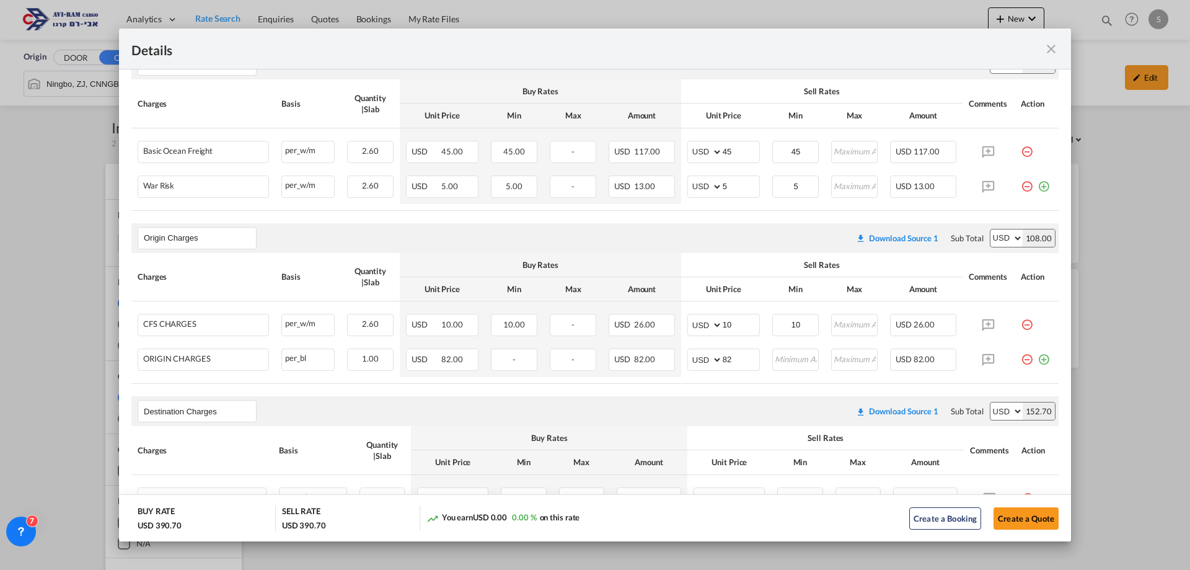
click at [1023, 359] on md-icon "icon-minus-circle-outline red-400-fg pt-7" at bounding box center [1027, 354] width 12 height 12
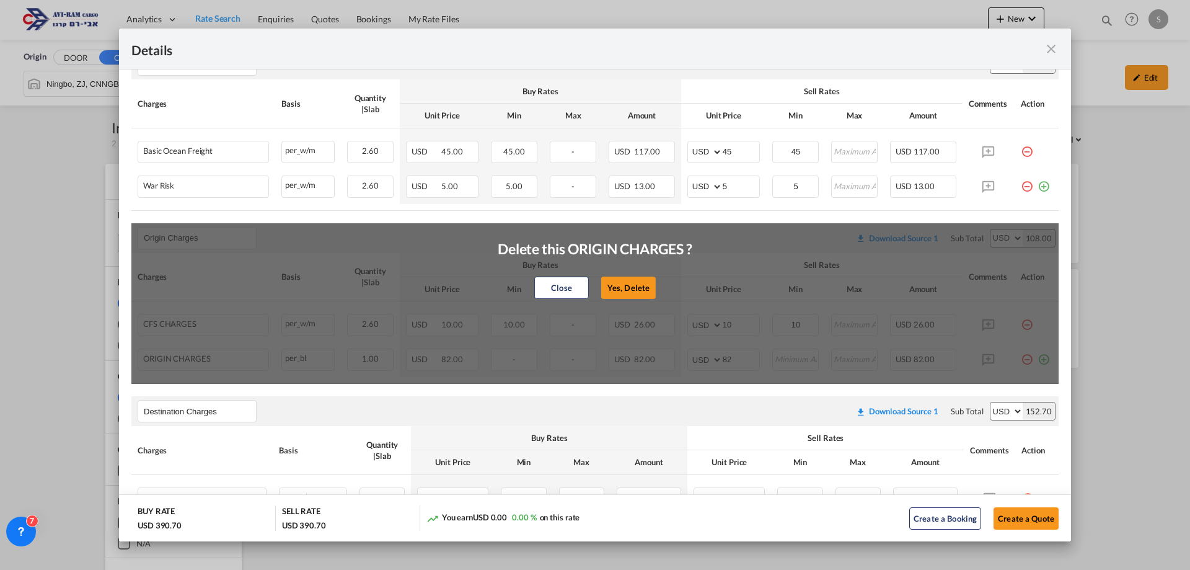
drag, startPoint x: 608, startPoint y: 280, endPoint x: 615, endPoint y: 283, distance: 7.8
click at [608, 281] on button "Yes, Delete" at bounding box center [628, 287] width 55 height 22
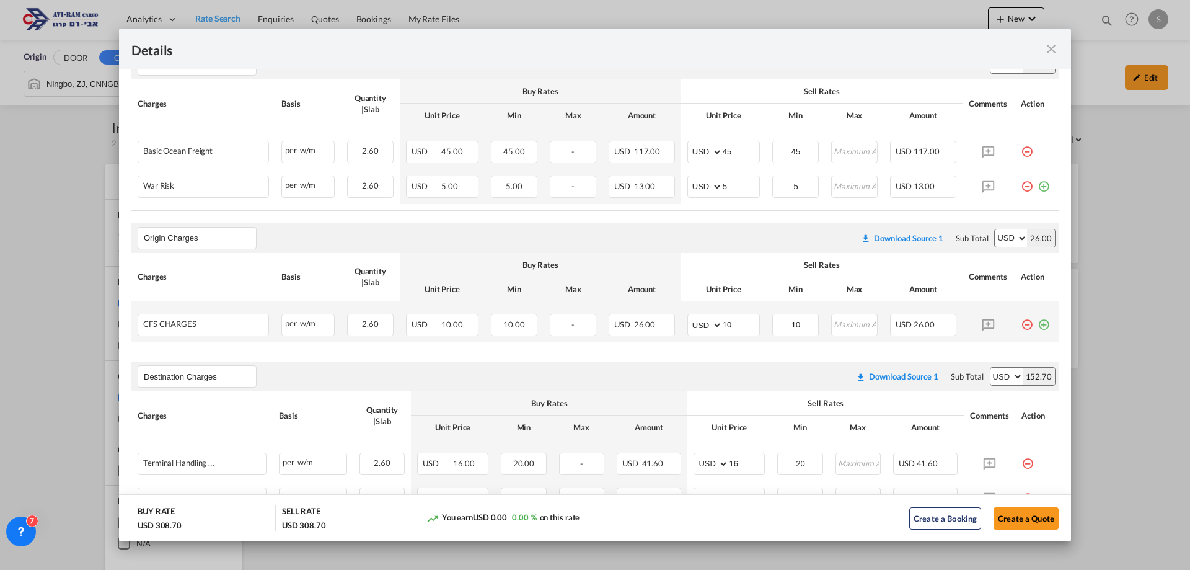
click at [1021, 323] on md-icon "icon-minus-circle-outline red-400-fg pt-7" at bounding box center [1027, 320] width 12 height 12
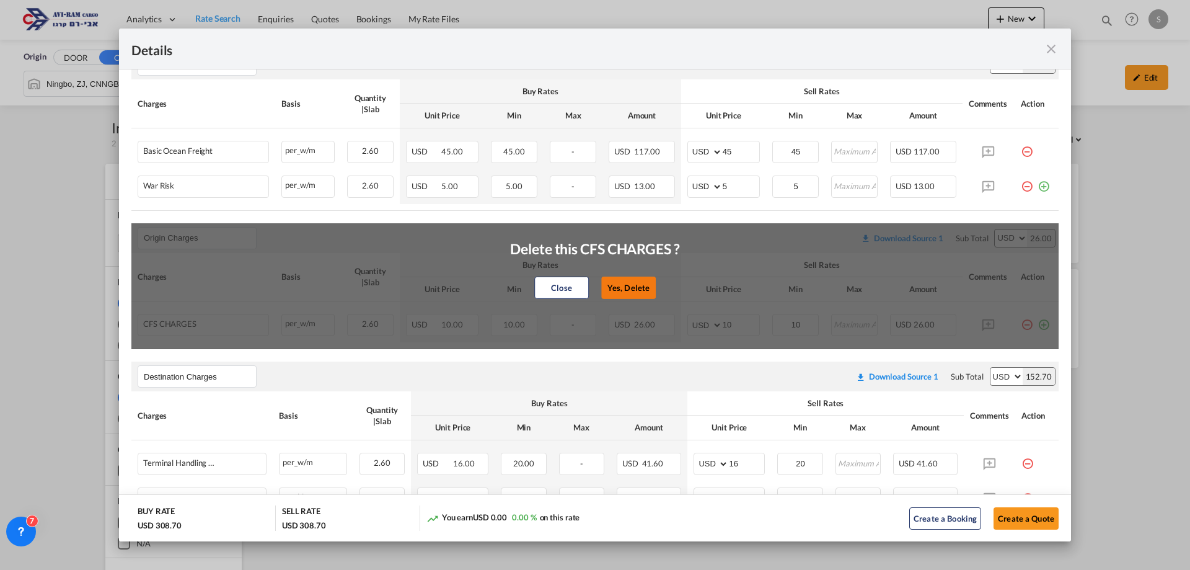
click at [625, 282] on button "Yes, Delete" at bounding box center [628, 287] width 55 height 22
type input "Destination Charges"
type input "16"
type input "20"
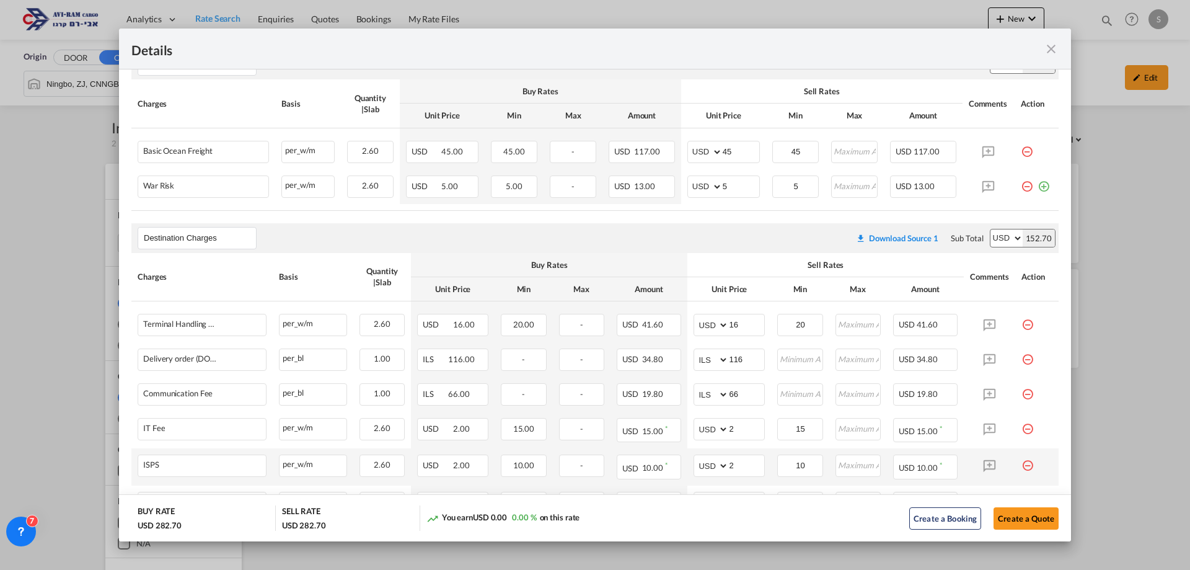
scroll to position [426, 0]
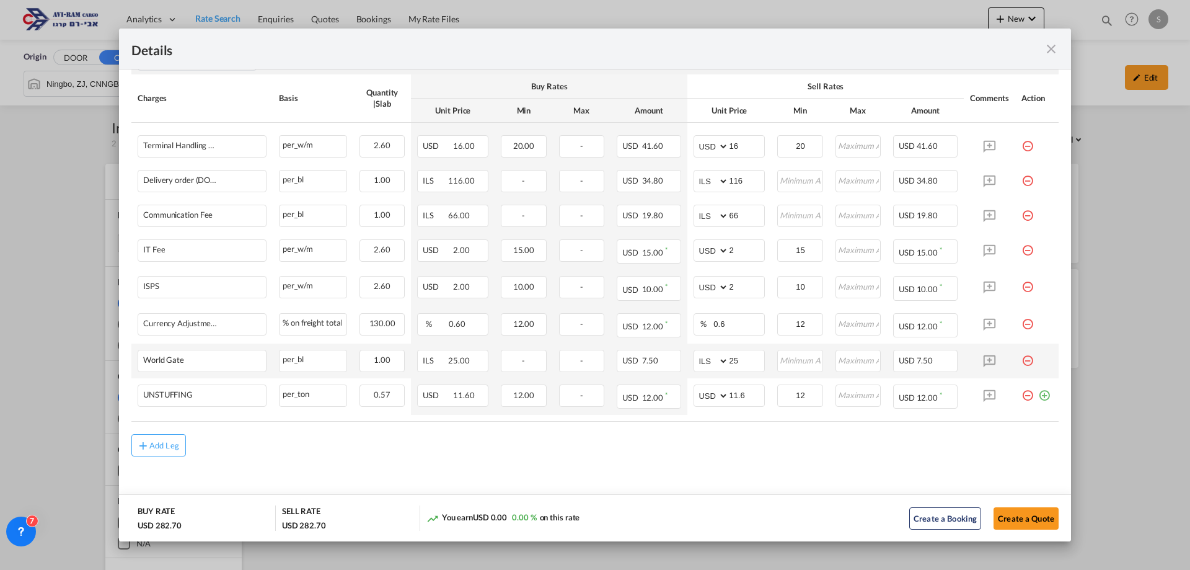
click at [1022, 358] on md-icon "icon-minus-circle-outline red-400-fg pt-7" at bounding box center [1028, 356] width 12 height 12
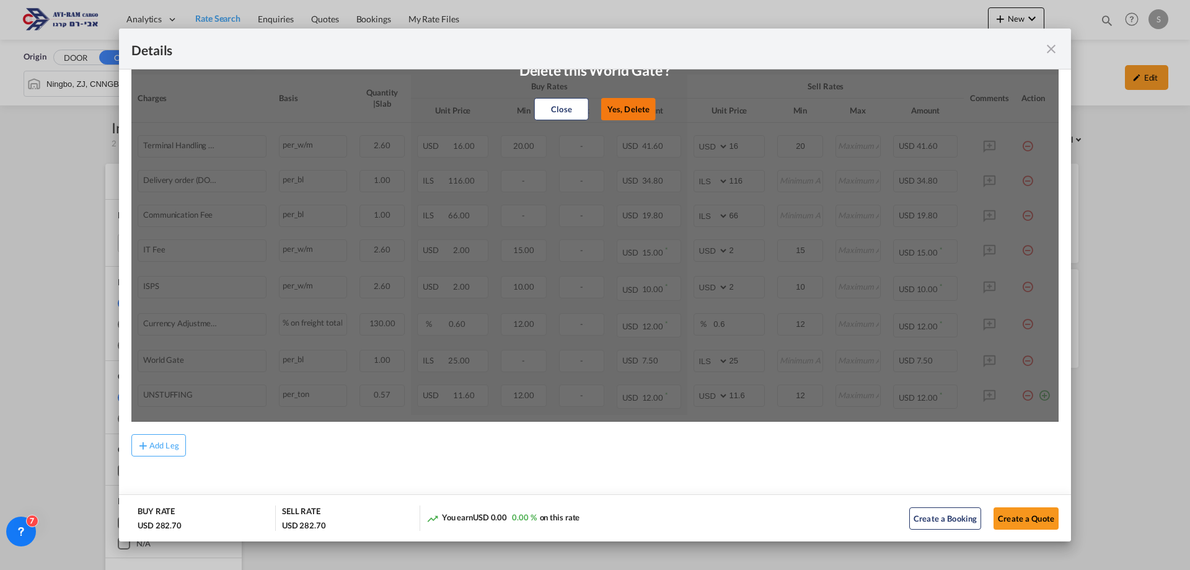
click at [627, 117] on button "Yes, Delete" at bounding box center [628, 109] width 55 height 22
select select "string:USD"
type input "11.6"
type input "12"
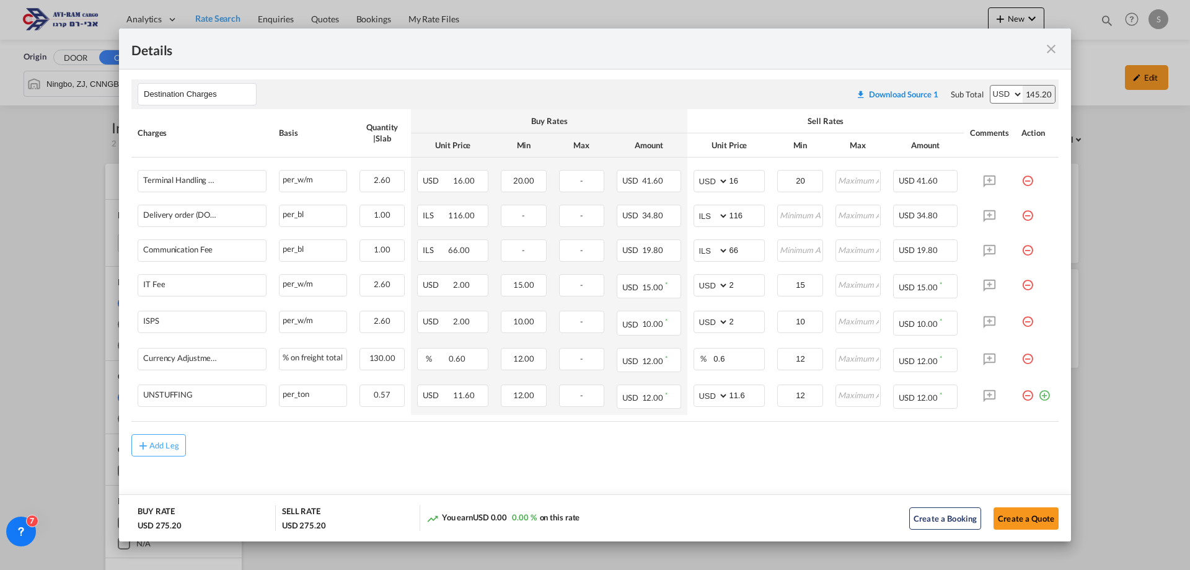
scroll to position [206, 0]
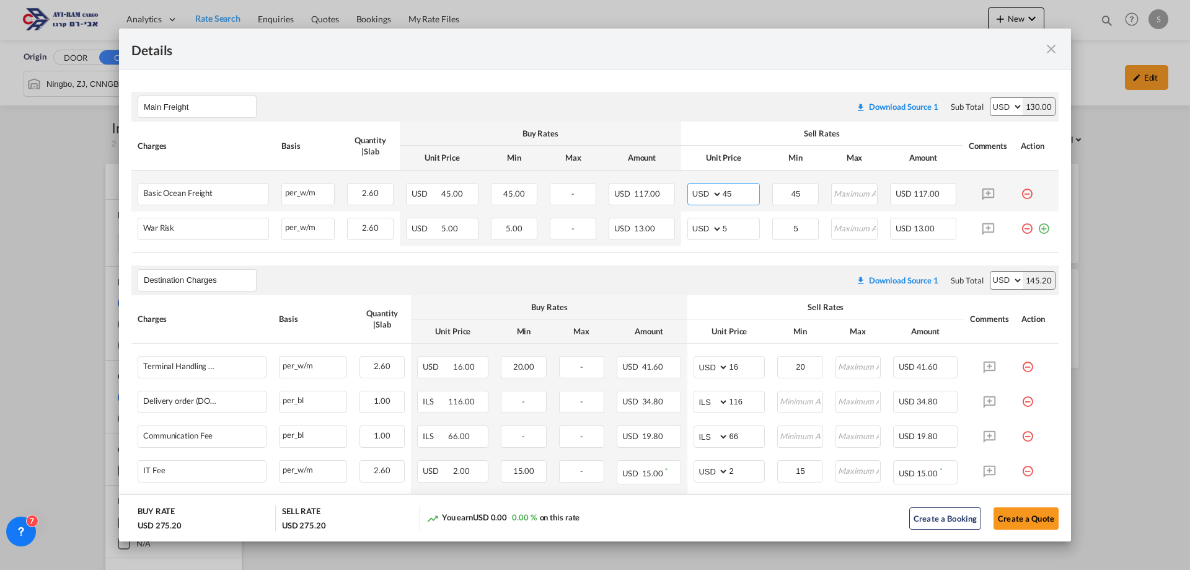
click at [743, 193] on input "45" at bounding box center [741, 192] width 37 height 19
click at [1020, 526] on button "Create a Quote" at bounding box center [1026, 518] width 65 height 22
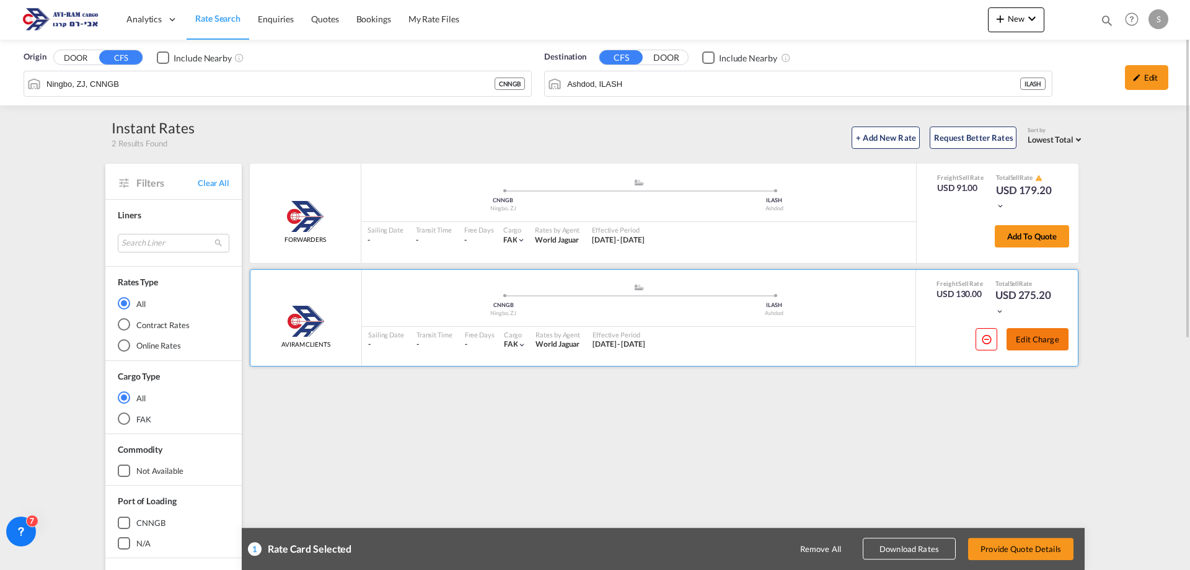
click at [1026, 343] on button "Edit Charge" at bounding box center [1038, 339] width 62 height 22
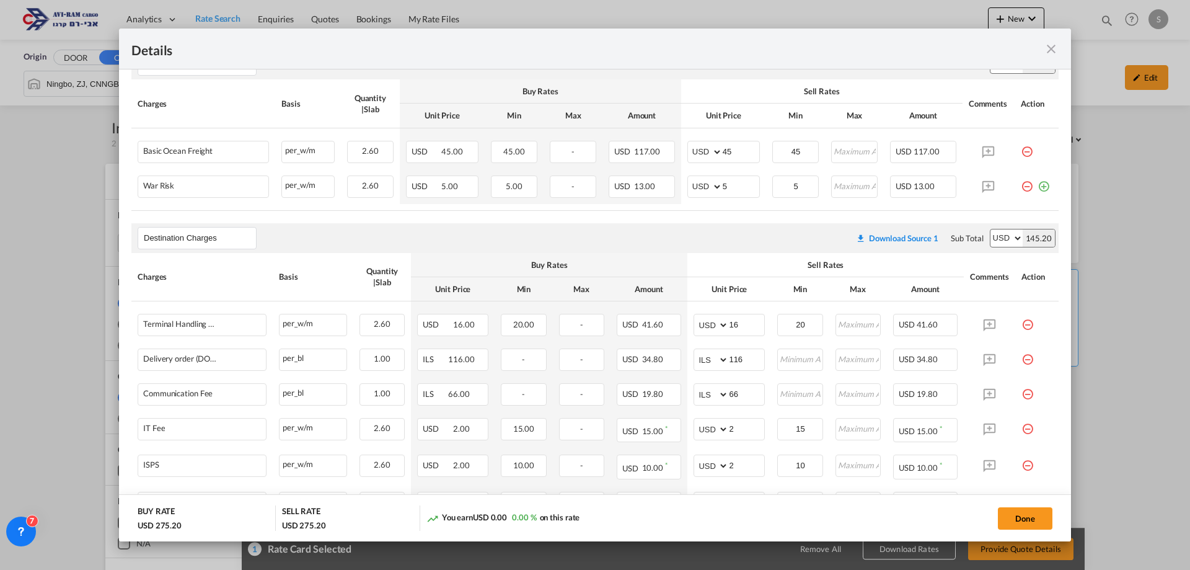
scroll to position [372, 0]
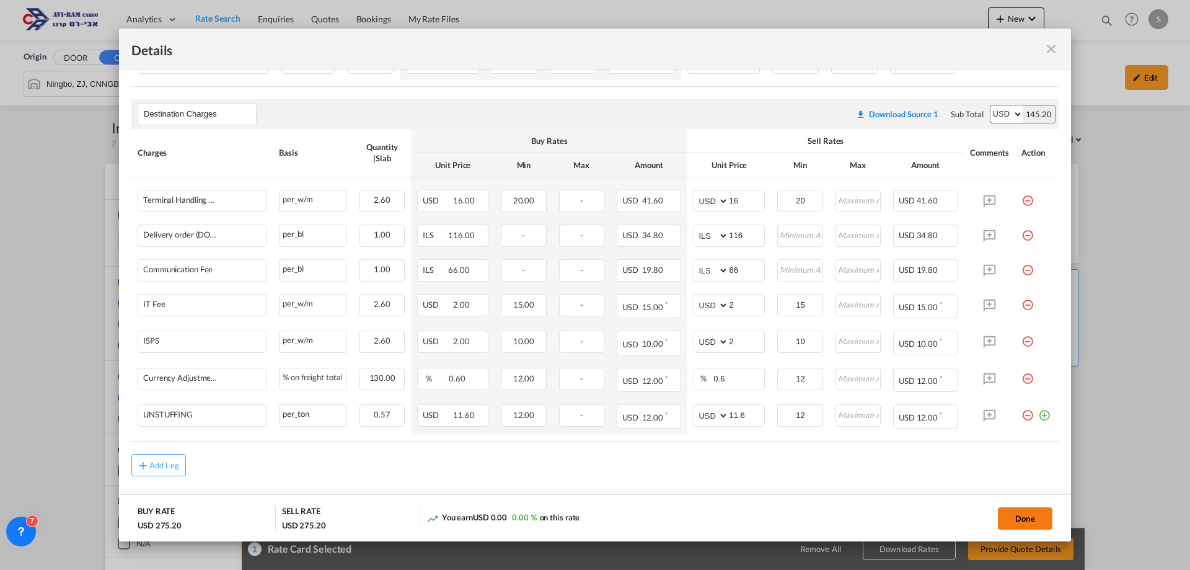
click at [1003, 512] on button "Done" at bounding box center [1025, 518] width 55 height 22
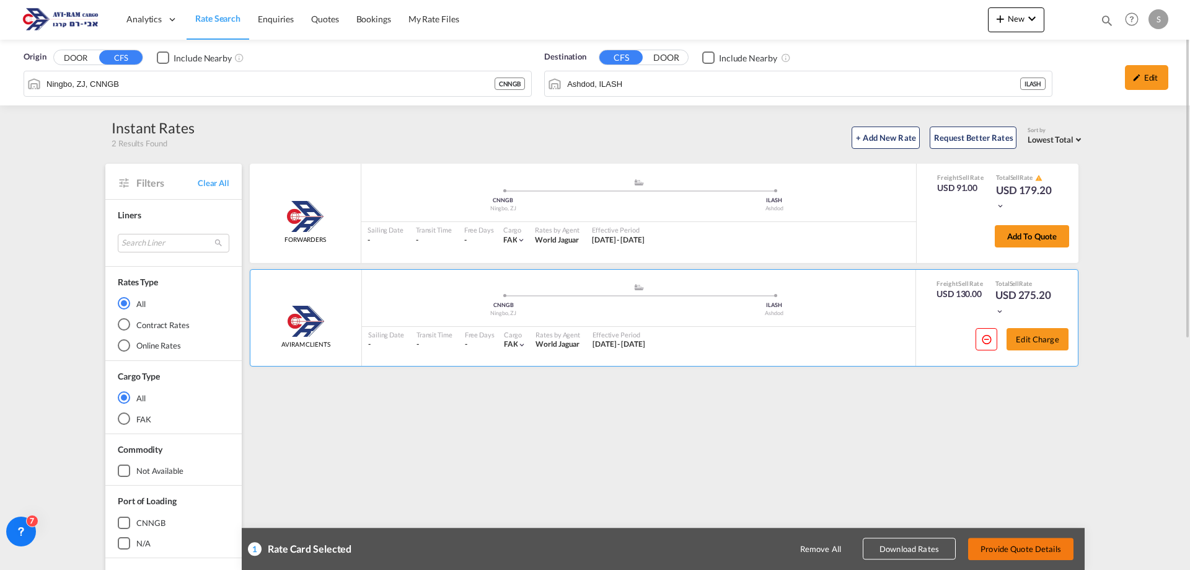
click at [1025, 550] on button "Provide Quote Details" at bounding box center [1020, 548] width 105 height 22
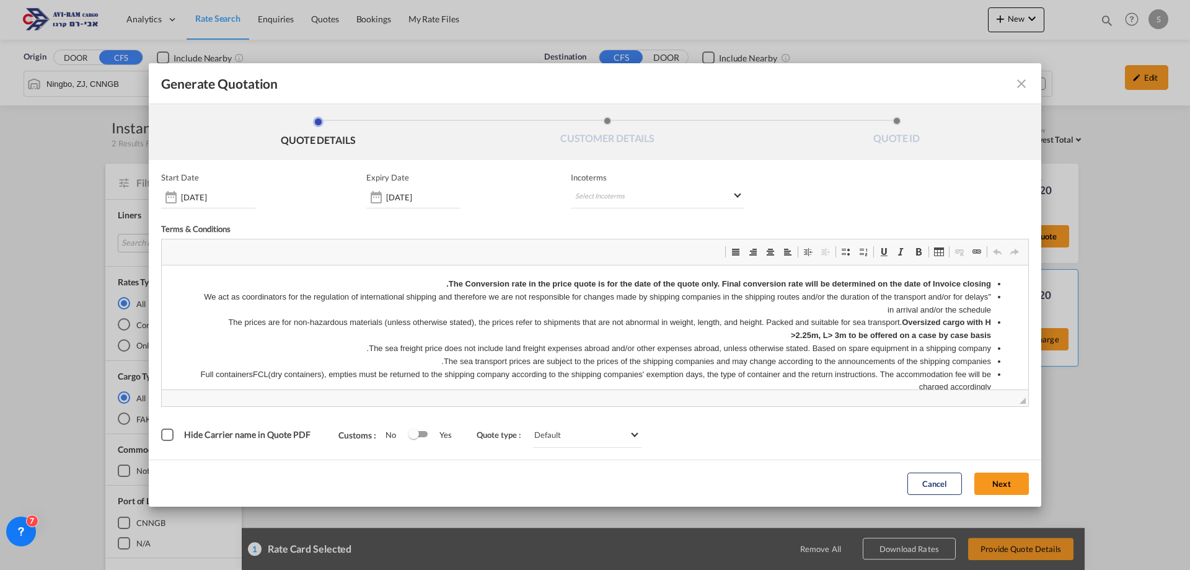
scroll to position [0, 0]
click at [399, 196] on input "[DATE]" at bounding box center [423, 197] width 74 height 10
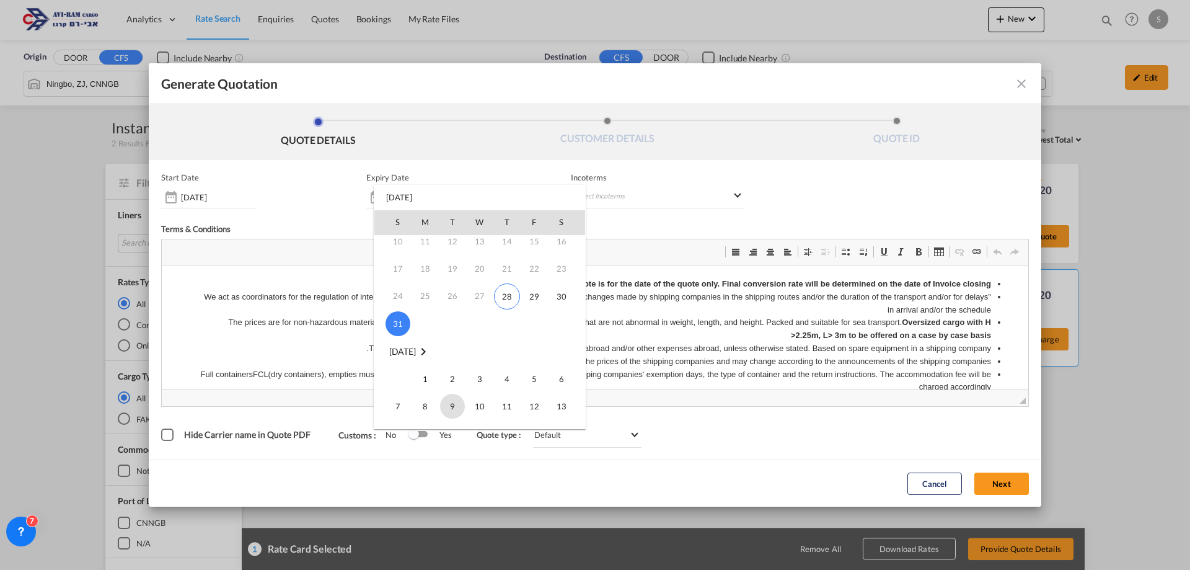
scroll to position [124, 0]
click at [396, 367] on span "14" at bounding box center [398, 371] width 25 height 25
type input "[DATE]"
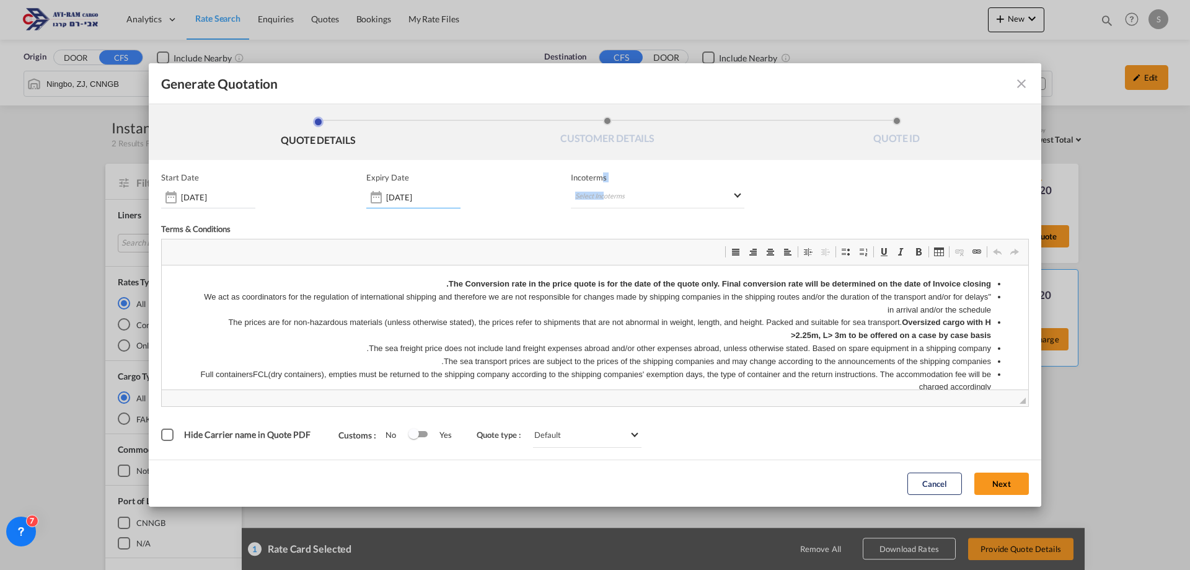
click at [603, 183] on div "Incoterms Select Incoterms CIP - export Carriage and Insurance Paid to DAP - im…" at bounding box center [658, 190] width 174 height 36
click at [619, 198] on md-select "Select Incoterms CIP - export Carriage and Insurance Paid to DAP - import Deliv…" at bounding box center [658, 197] width 174 height 22
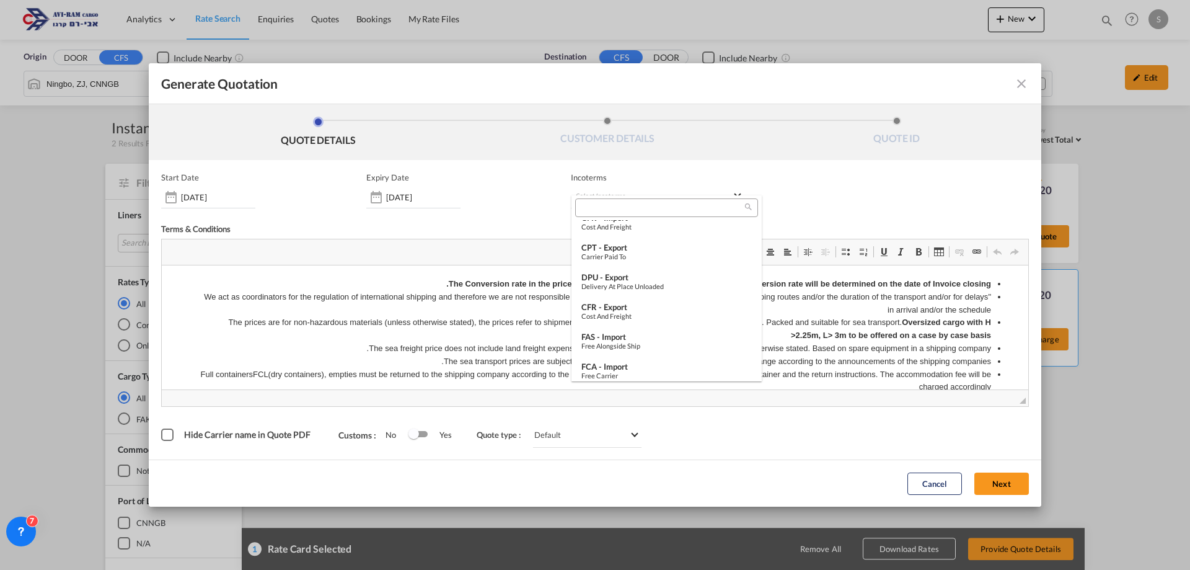
scroll to position [434, 0]
click at [649, 366] on div "Free on Board" at bounding box center [666, 370] width 170 height 8
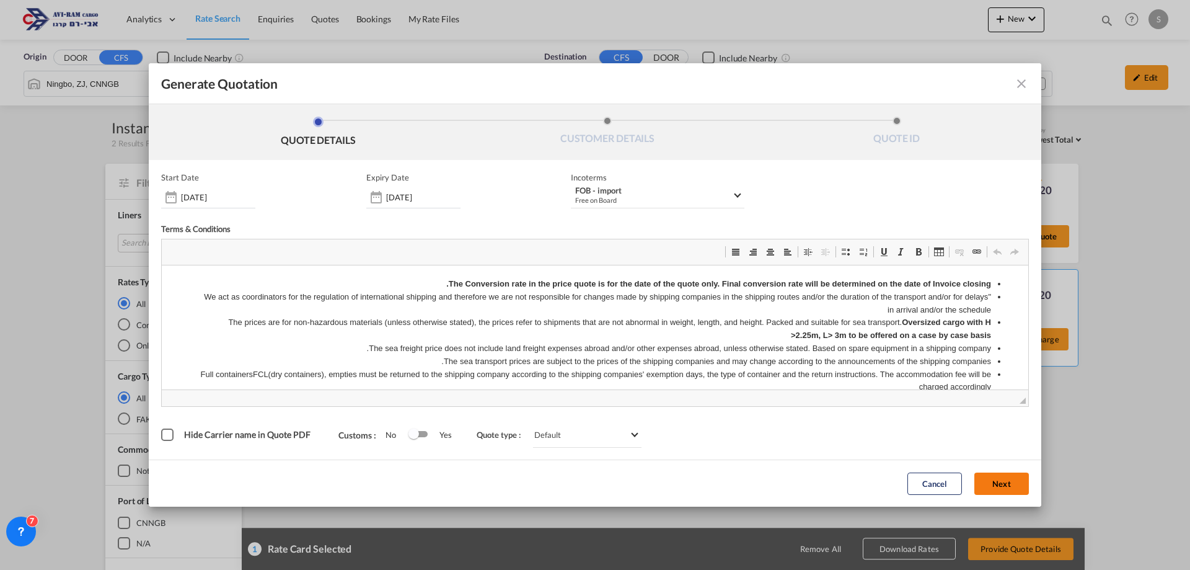
click at [991, 477] on button "Next" at bounding box center [1002, 483] width 55 height 22
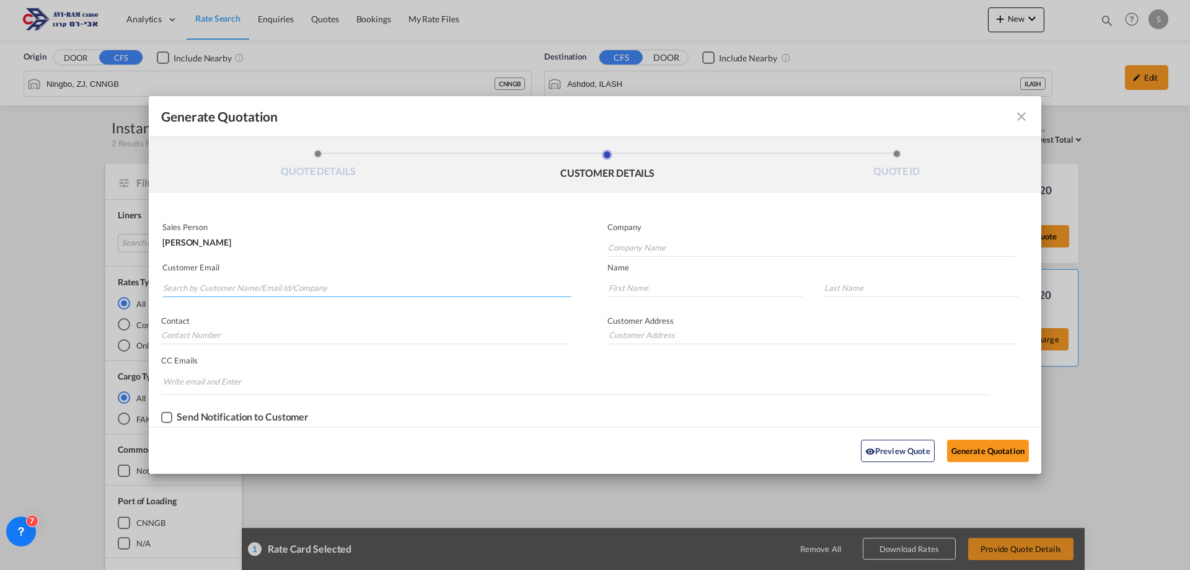
click at [426, 284] on input "Search by Customer Name/Email Id/Company" at bounding box center [367, 287] width 409 height 19
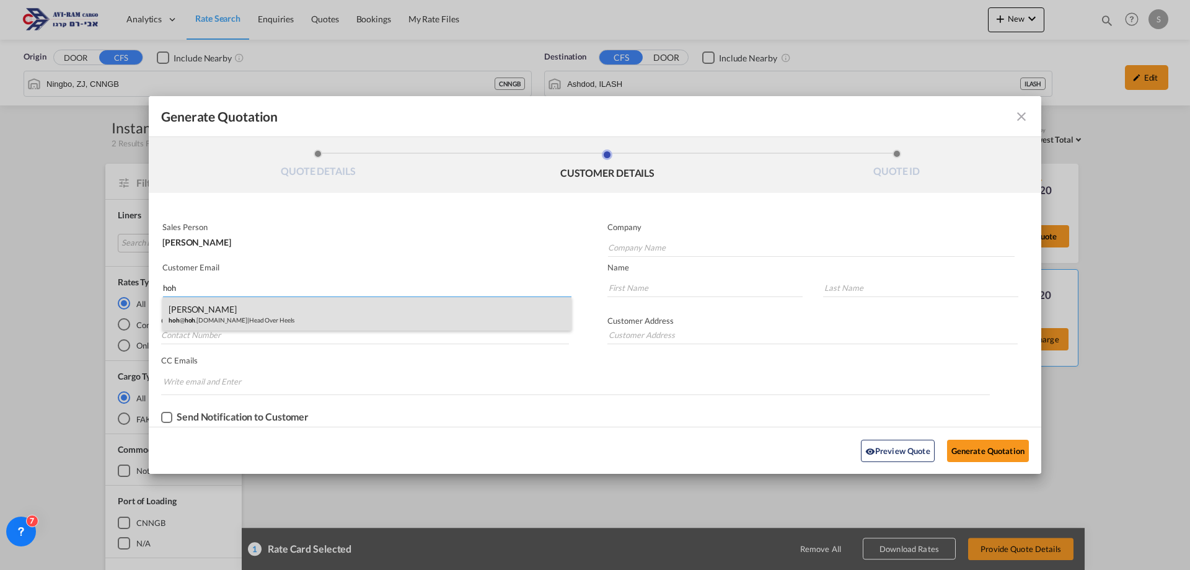
type input "hoh"
click at [296, 315] on div "[PERSON_NAME] hoh @ hoh .[DOMAIN_NAME] | Head Over Heels" at bounding box center [366, 313] width 409 height 33
type input "Head Over Heels"
type input "[EMAIL_ADDRESS][DOMAIN_NAME]"
type input "Ruti"
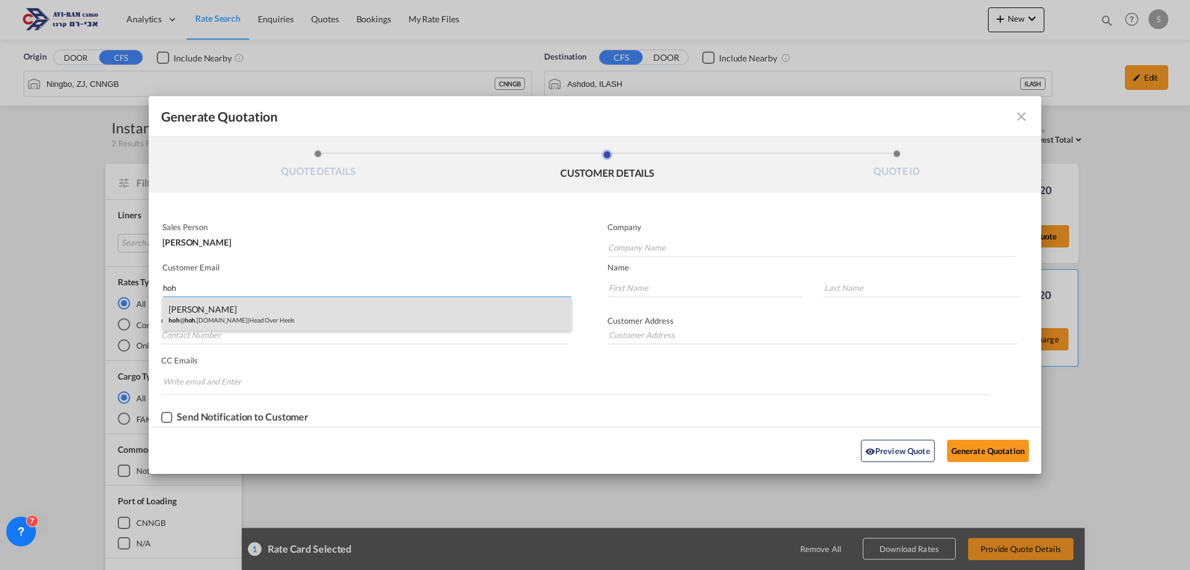
type input "[PERSON_NAME]"
type input "052-532-1447"
type input "Ha'[PERSON_NAME] 2. [GEOGRAPHIC_DATA]."
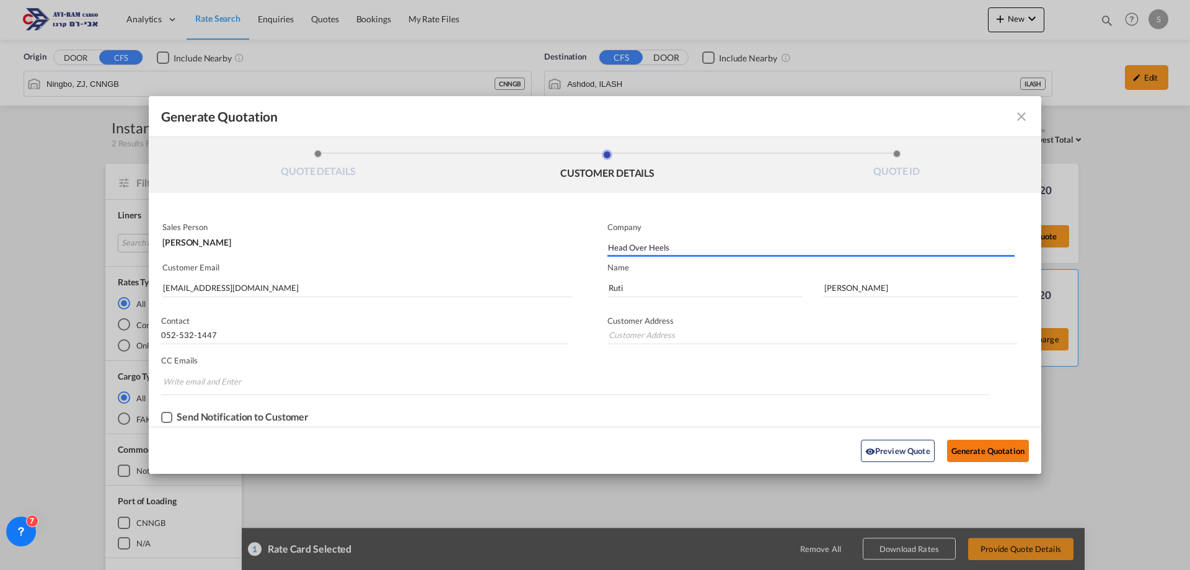
click at [1011, 454] on button "Generate Quotation" at bounding box center [988, 451] width 82 height 22
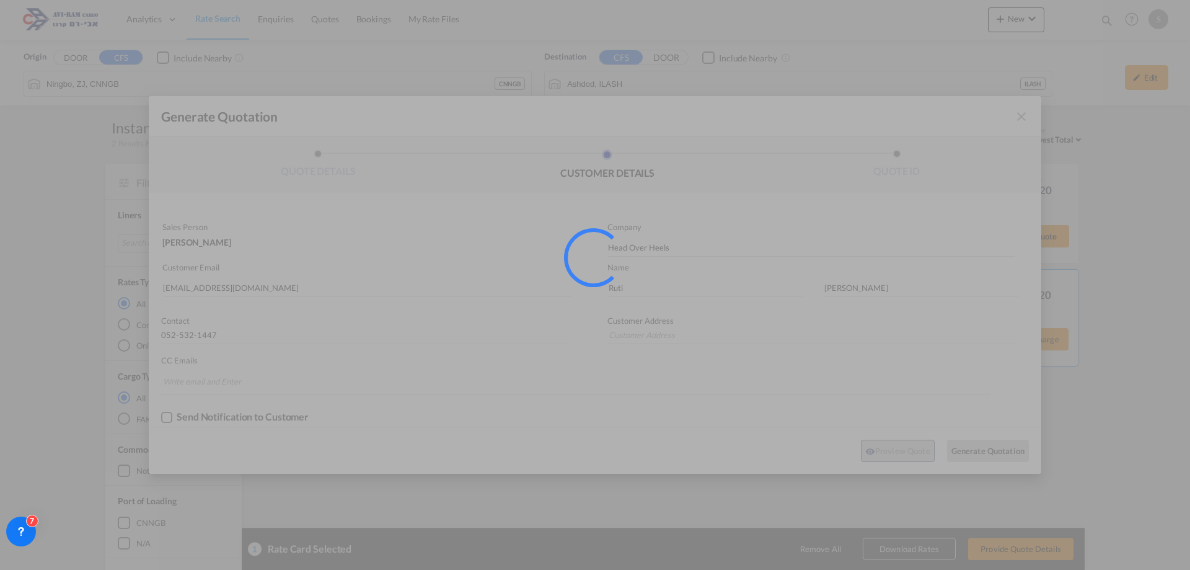
type input "Ha'[PERSON_NAME] 2. [GEOGRAPHIC_DATA]."
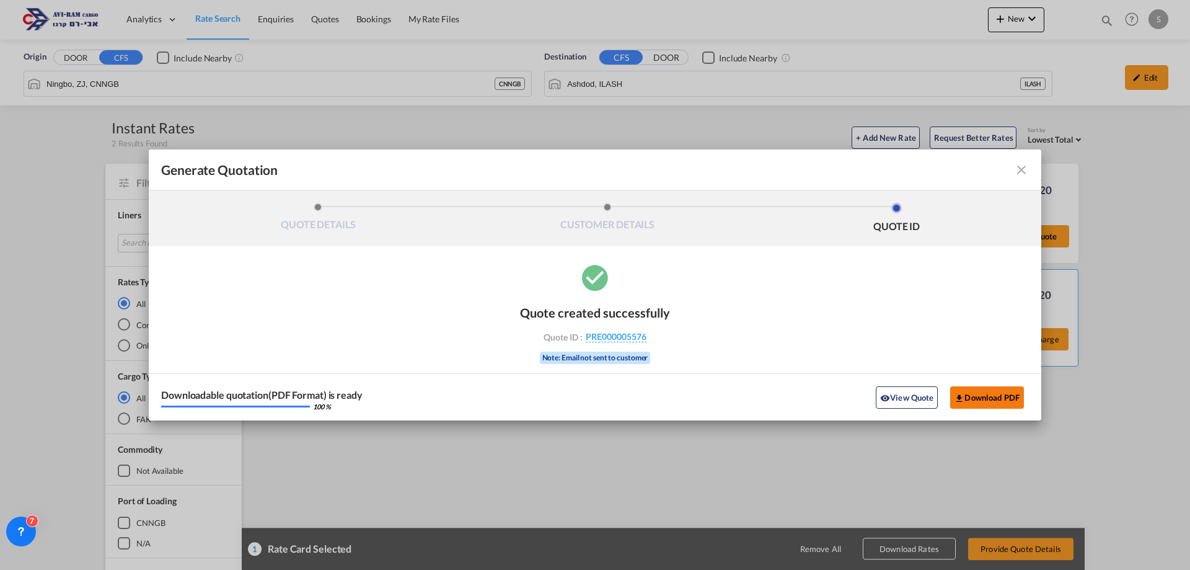
click at [977, 400] on button "Download PDF" at bounding box center [987, 397] width 74 height 22
